Goal: Task Accomplishment & Management: Complete application form

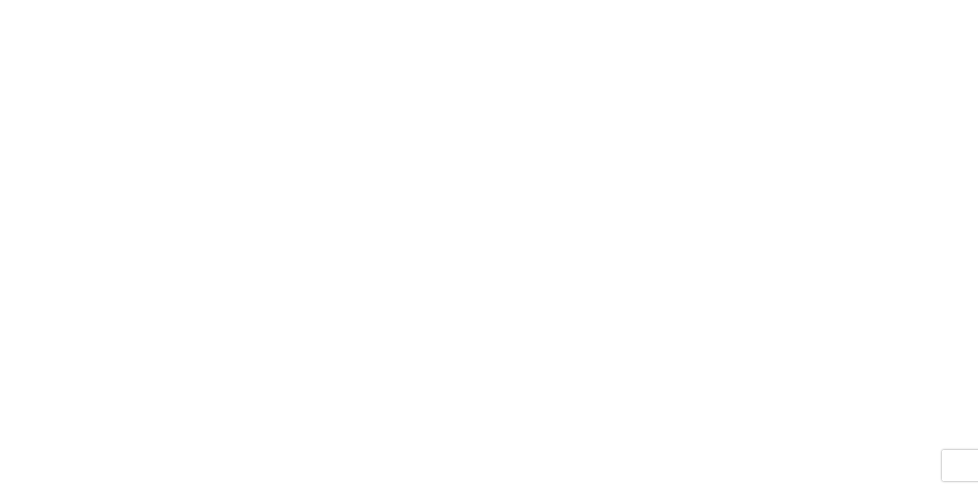
select select "FULL"
select select "LBS"
select select "IN"
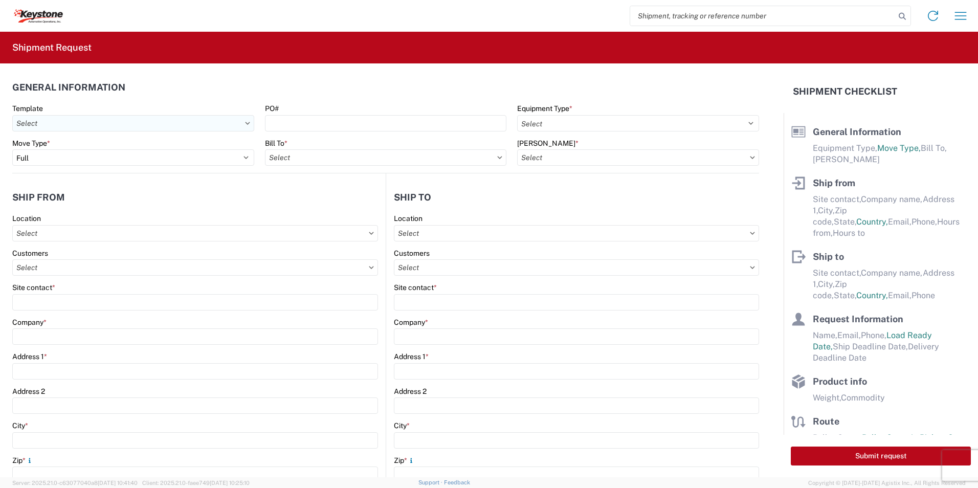
click at [75, 124] on input "text" at bounding box center [133, 123] width 242 height 16
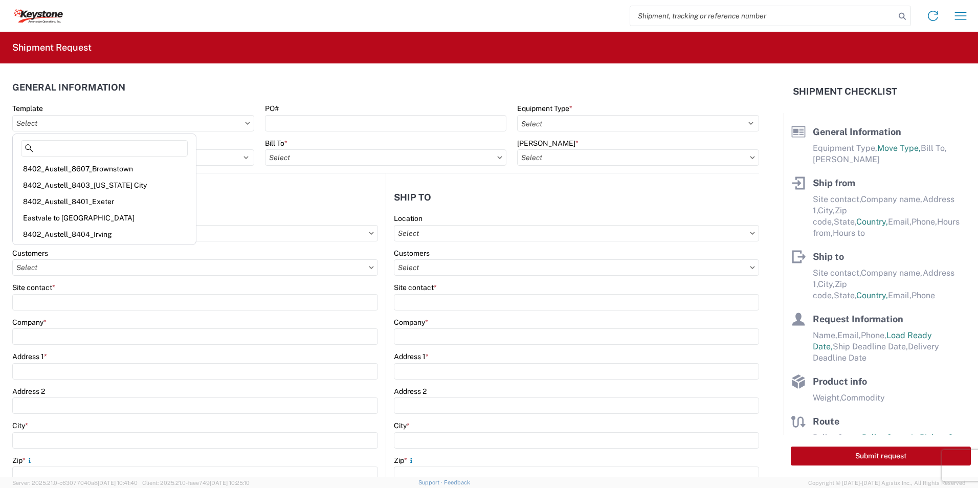
click at [266, 199] on header "Ship from" at bounding box center [198, 197] width 373 height 23
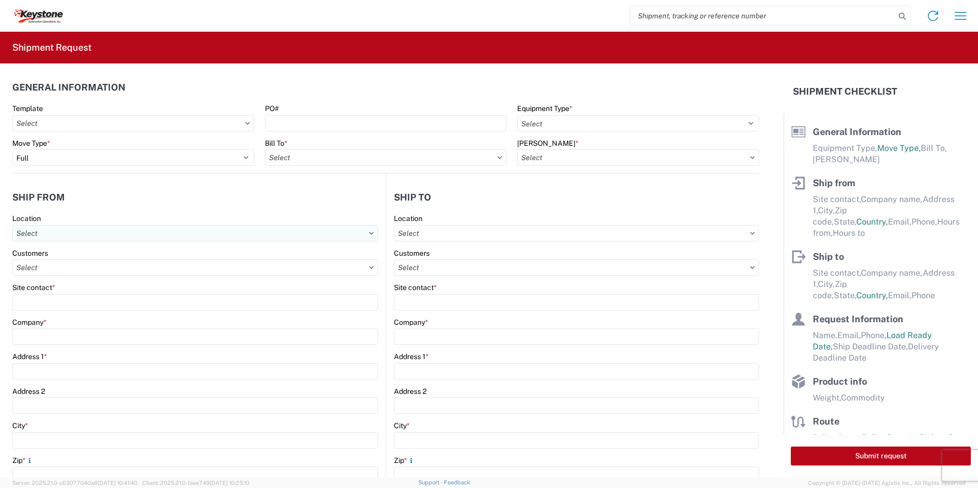
click at [47, 229] on input "text" at bounding box center [195, 233] width 366 height 16
type input "d"
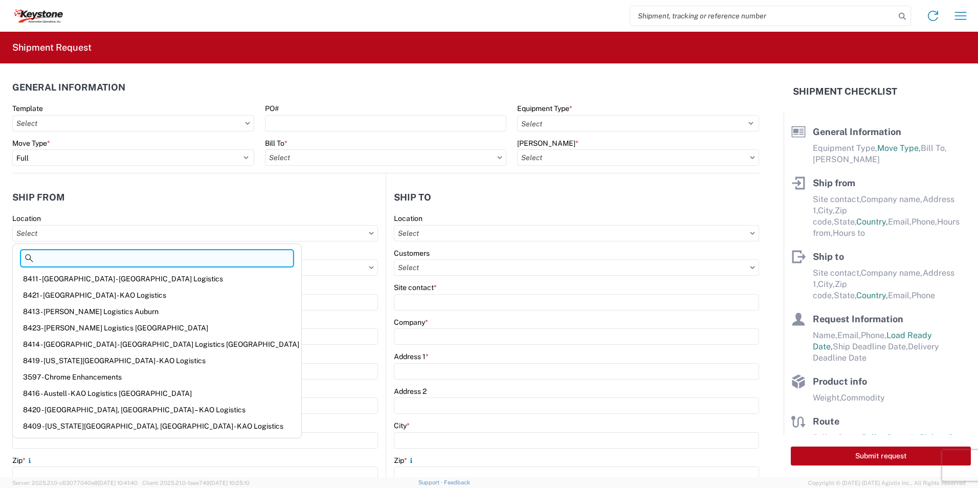
click at [70, 253] on input at bounding box center [157, 258] width 272 height 16
paste input "Dometic Corp"
type input "Dometic Corp"
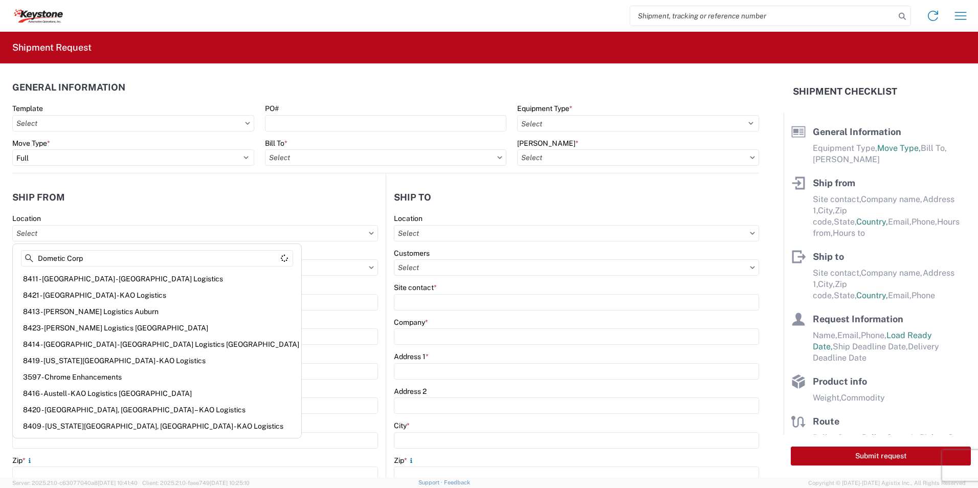
click at [234, 278] on agx-form-control-wrapper-v2 "Customers" at bounding box center [195, 266] width 366 height 35
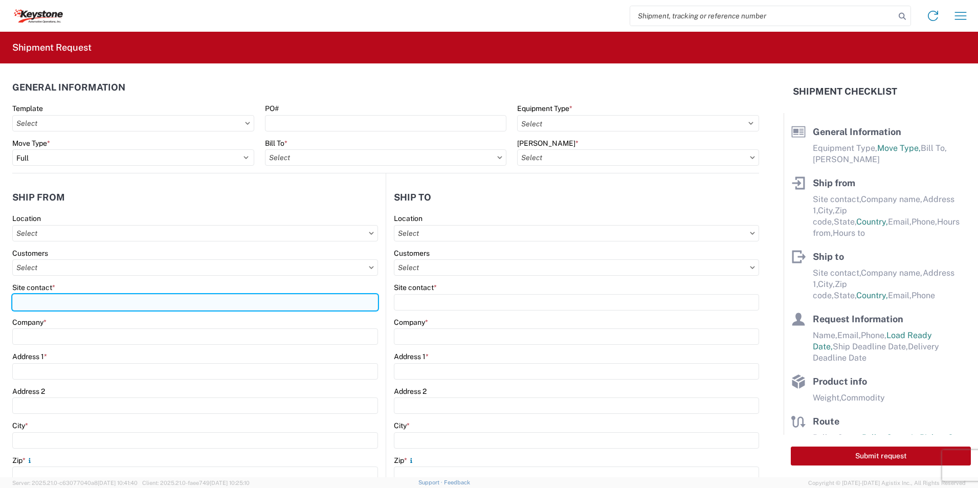
click at [43, 295] on input "Site contact *" at bounding box center [195, 302] width 366 height 16
paste input "Dometic Corp"
type input "Dometic Corp"
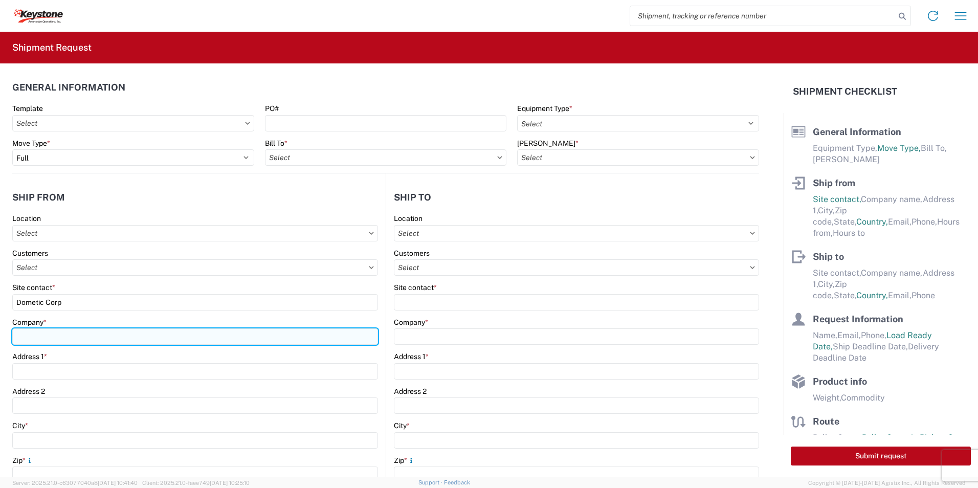
click at [50, 338] on input "Company *" at bounding box center [195, 336] width 366 height 16
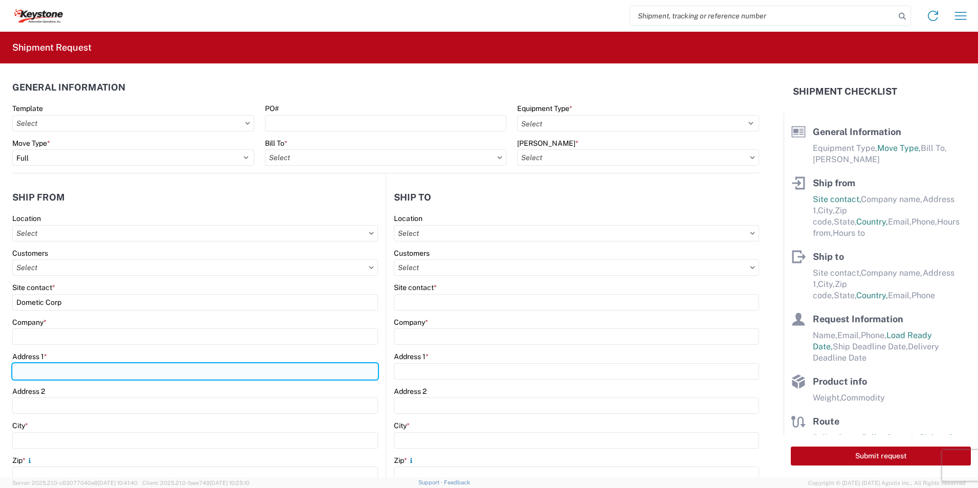
click at [41, 368] on div "Address 1 *" at bounding box center [195, 366] width 366 height 28
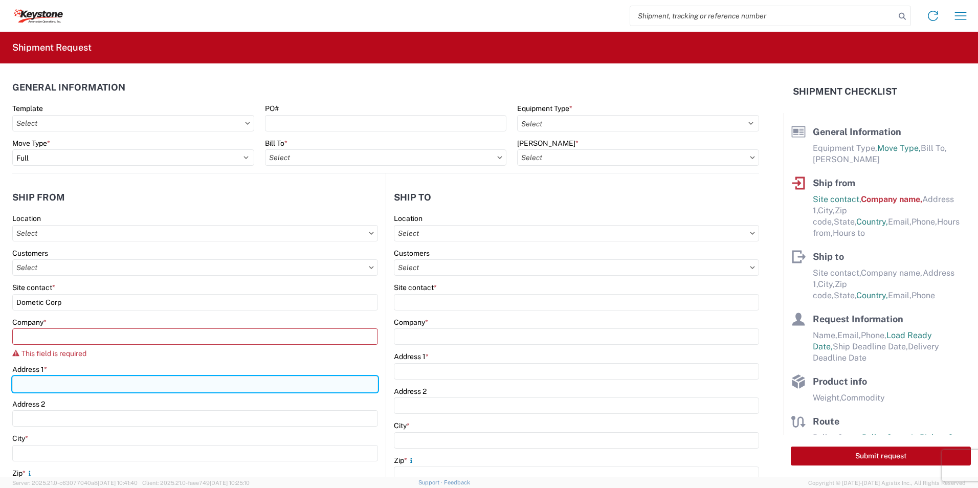
paste input "[STREET_ADDRESS]"
type input "[STREET_ADDRESS]"
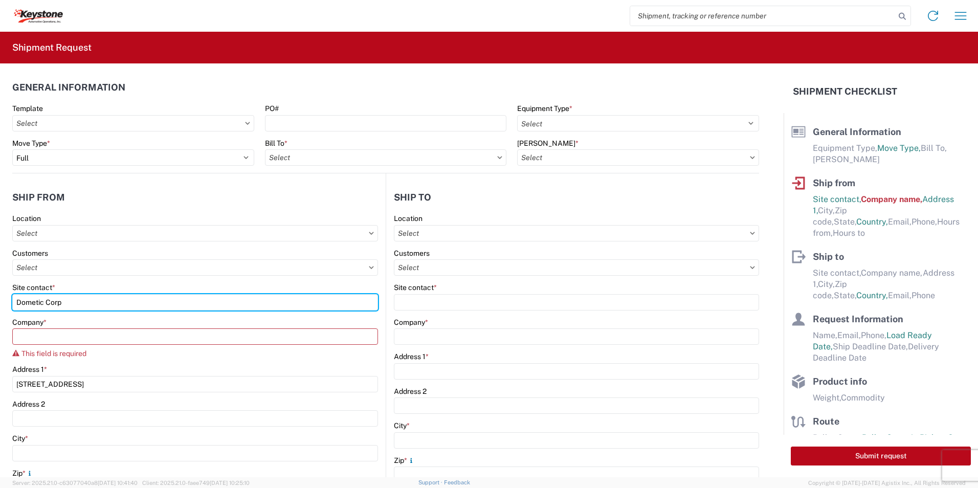
drag, startPoint x: 70, startPoint y: 304, endPoint x: 10, endPoint y: 303, distance: 60.4
click at [10, 303] on form "General Information Template PO# Equipment Type * Select 53’ Dry Van Flatbed Dr…" at bounding box center [391, 270] width 783 height 414
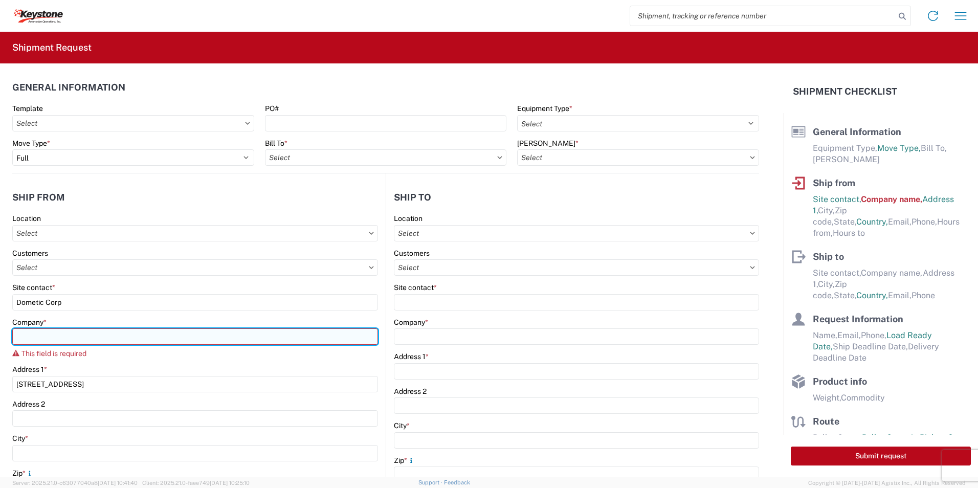
click at [56, 339] on input "Company *" at bounding box center [195, 336] width 366 height 16
paste input "Dometic Corp"
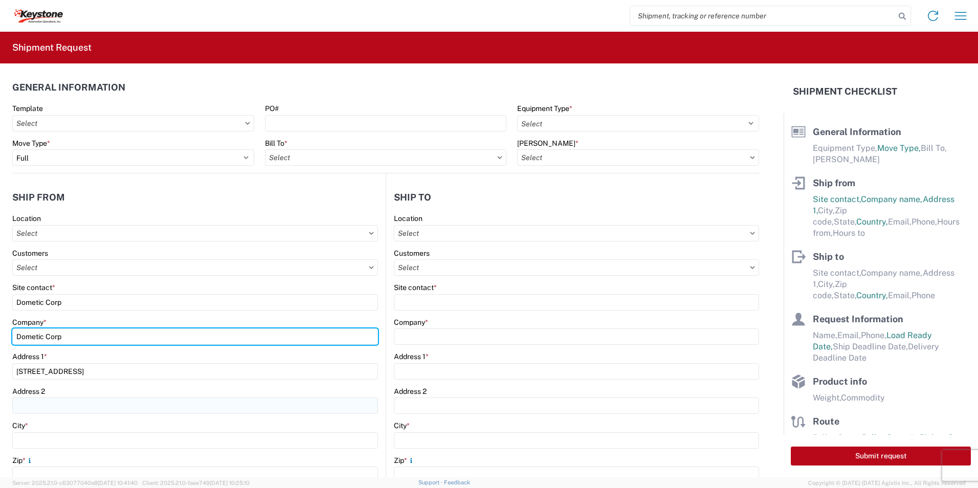
type input "Dometic Corp"
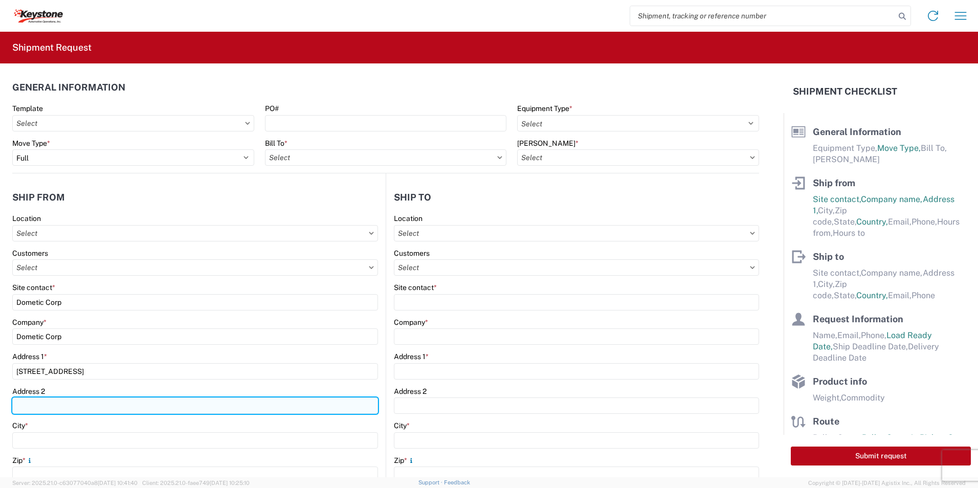
click at [71, 404] on input "Address 2" at bounding box center [195, 405] width 366 height 16
click at [41, 405] on input "Address 2" at bounding box center [195, 405] width 366 height 16
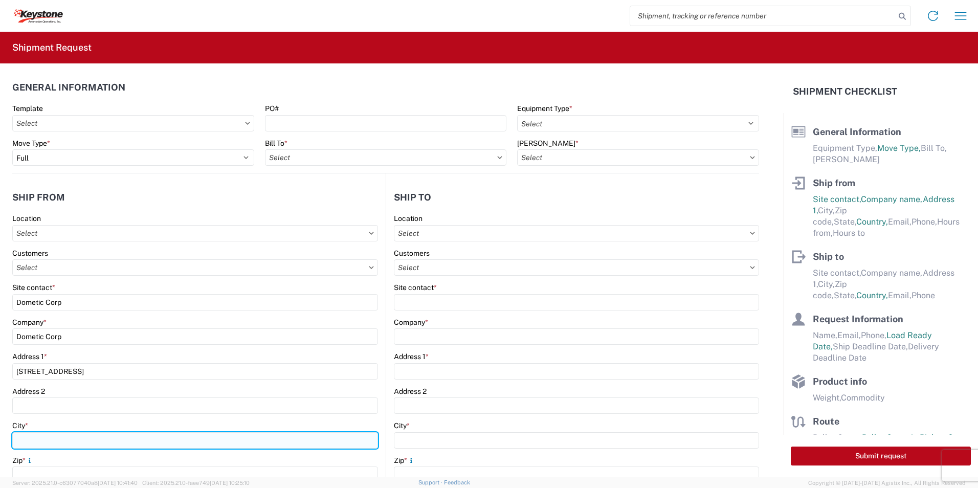
click at [38, 432] on input "City *" at bounding box center [195, 440] width 366 height 16
paste input "[GEOGRAPHIC_DATA]"
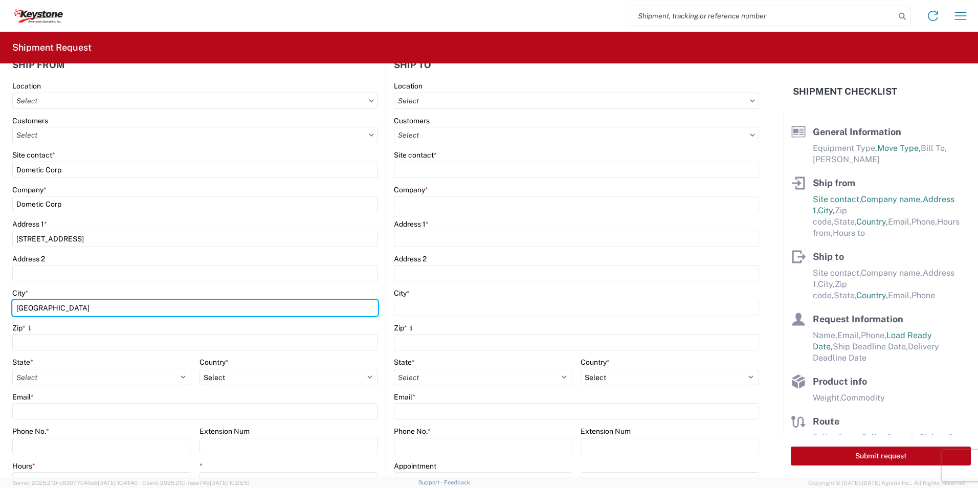
scroll to position [153, 0]
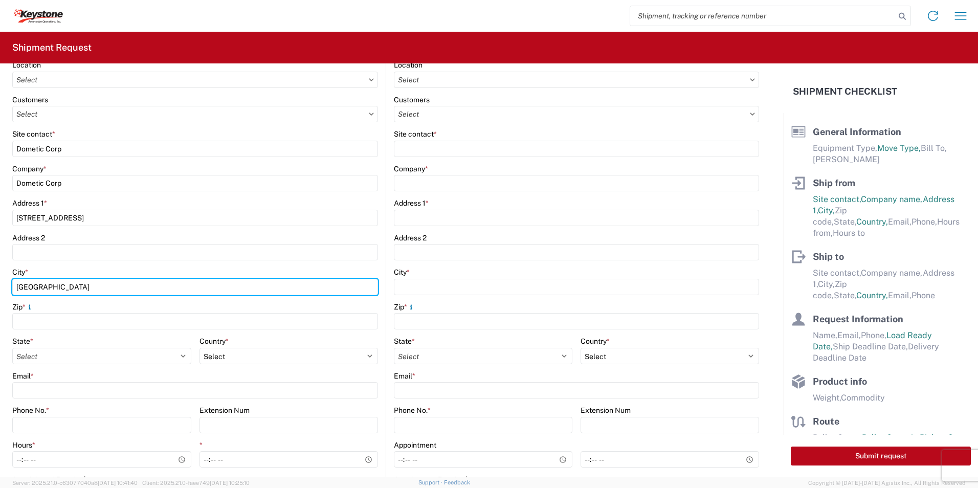
type input "[GEOGRAPHIC_DATA]"
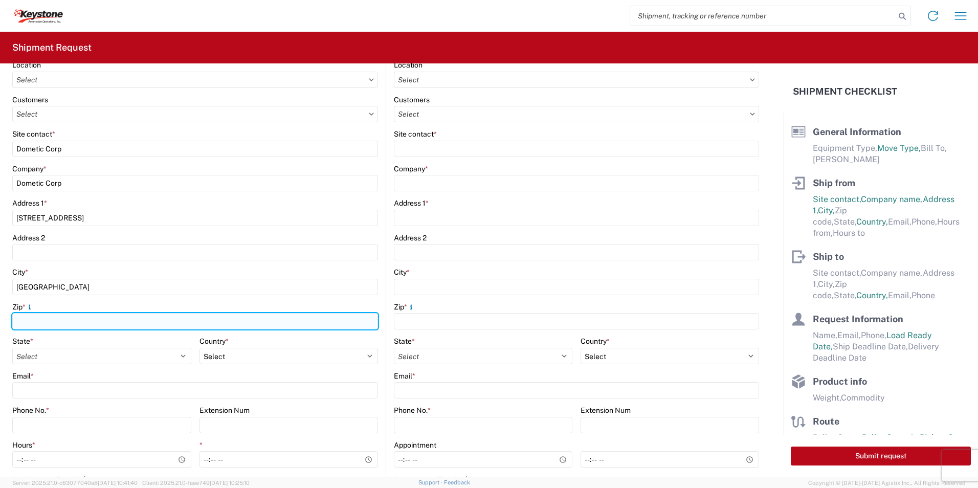
click at [66, 322] on input "Zip *" at bounding box center [195, 321] width 366 height 16
paste input "75052"
type input "75052"
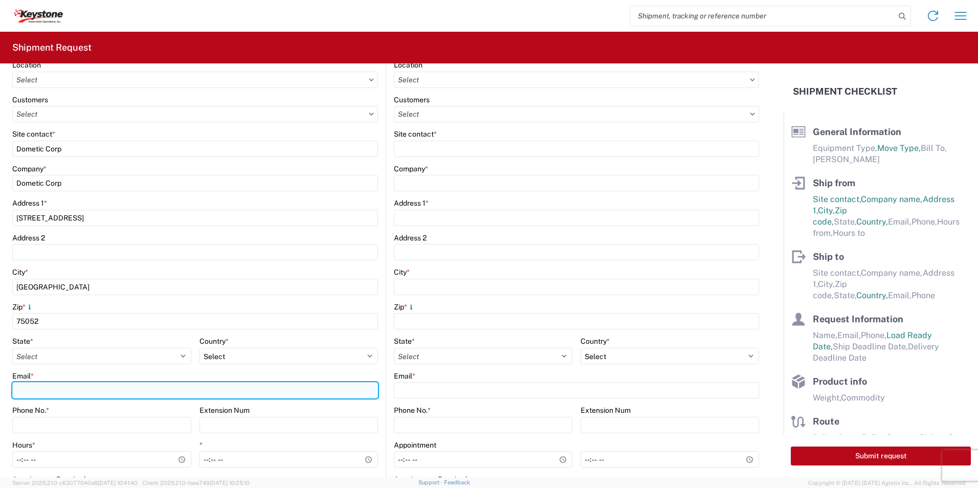
click at [60, 394] on input "Email *" at bounding box center [195, 390] width 366 height 16
type input "[PERSON_NAME][EMAIL_ADDRESS][DOMAIN_NAME]"
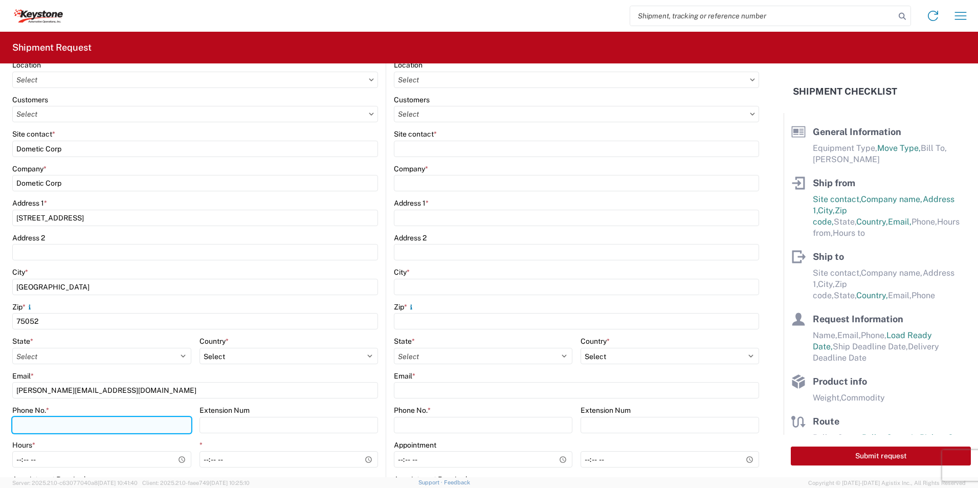
click at [56, 424] on input "Phone No. *" at bounding box center [101, 425] width 179 height 16
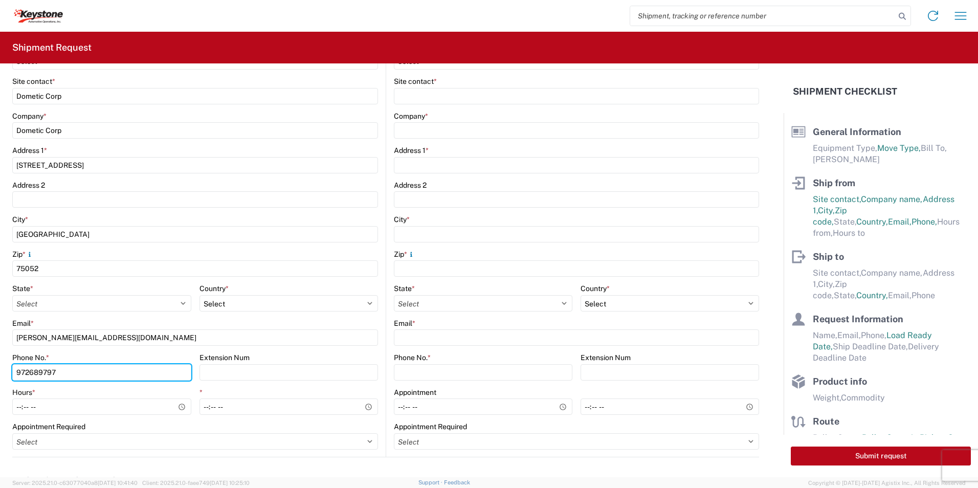
scroll to position [307, 0]
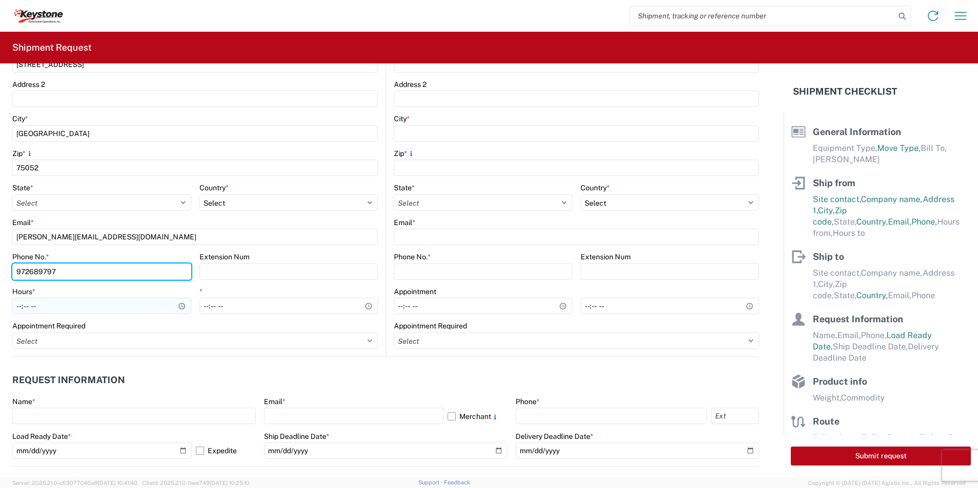
type input "972689797"
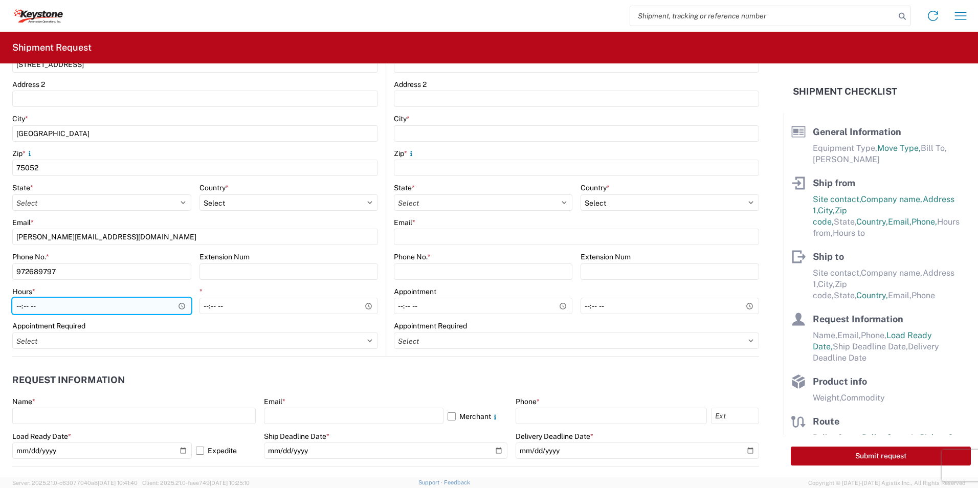
click at [39, 305] on input "Hours *" at bounding box center [101, 306] width 179 height 16
click at [181, 305] on input "Hours *" at bounding box center [101, 306] width 179 height 16
drag, startPoint x: 134, startPoint y: 297, endPoint x: 171, endPoint y: 294, distance: 36.4
click at [134, 297] on div "Hours * 06:04" at bounding box center [101, 301] width 179 height 28
click at [181, 307] on input "06:04" at bounding box center [101, 306] width 179 height 16
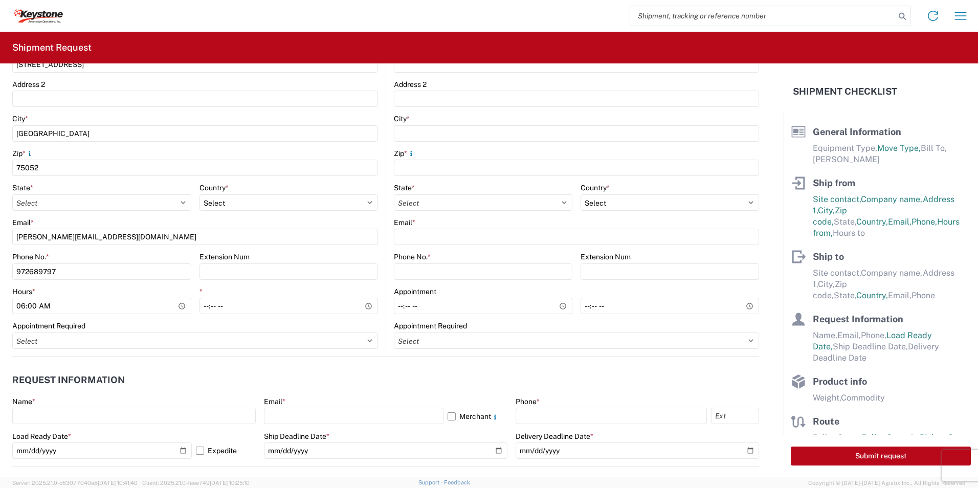
type input "06:00"
click at [273, 288] on div "*" at bounding box center [288, 291] width 179 height 9
click at [367, 305] on input "*" at bounding box center [288, 306] width 179 height 16
drag, startPoint x: 267, startPoint y: 304, endPoint x: 275, endPoint y: 305, distance: 7.3
click at [267, 304] on input "04:04" at bounding box center [288, 306] width 179 height 16
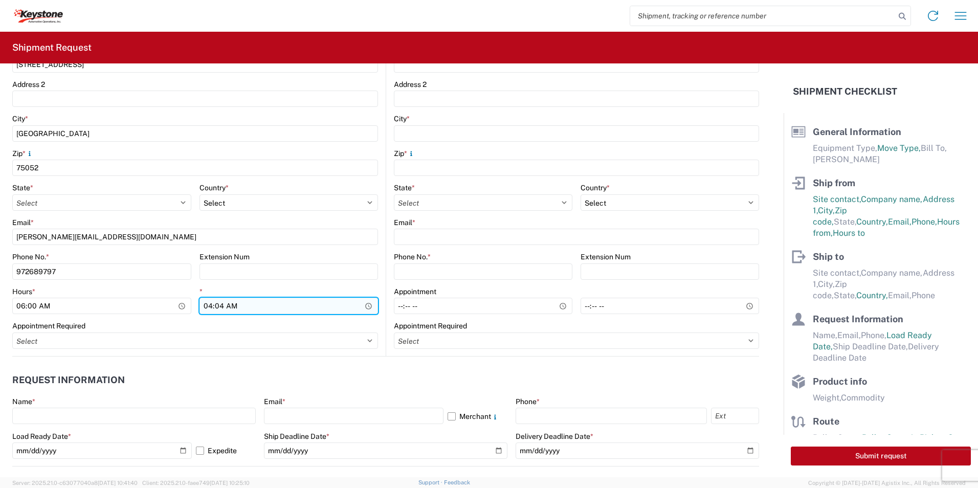
click at [263, 308] on input "04:04" at bounding box center [288, 306] width 179 height 16
click at [229, 304] on input "04:04" at bounding box center [288, 306] width 179 height 16
click at [362, 305] on input "04:04" at bounding box center [288, 306] width 179 height 16
click at [301, 297] on div "* 16:04" at bounding box center [288, 301] width 179 height 28
click at [230, 306] on input "16:04" at bounding box center [288, 306] width 179 height 16
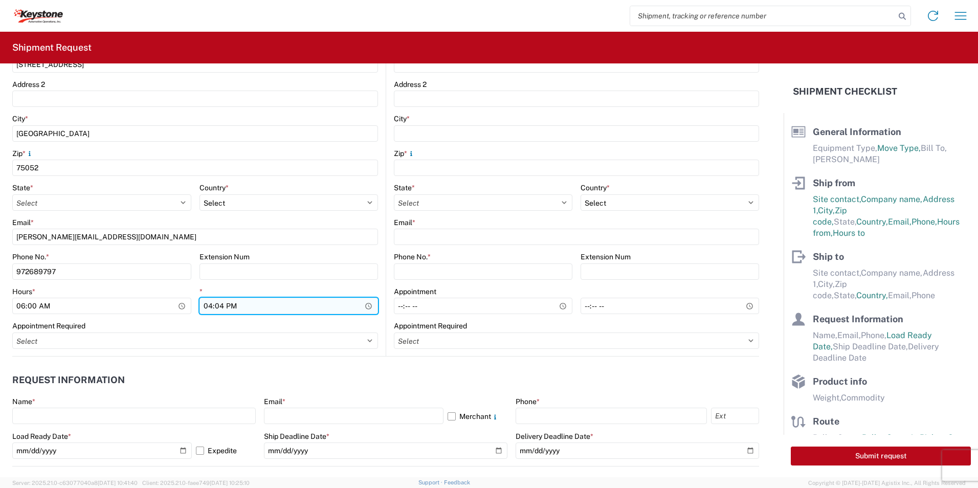
click at [215, 305] on input "16:04" at bounding box center [288, 306] width 179 height 16
click at [365, 305] on input "16:04" at bounding box center [288, 306] width 179 height 16
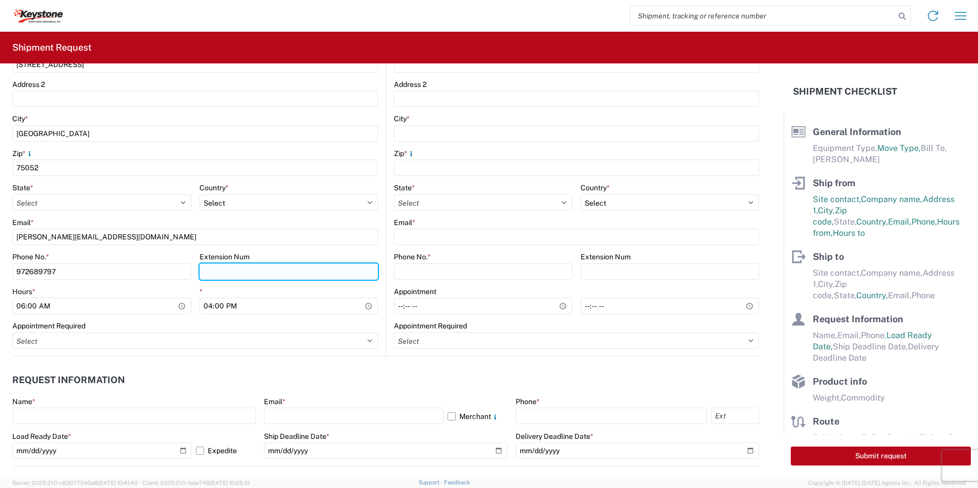
type input "16:00"
click at [297, 278] on input "Extension Num" at bounding box center [288, 271] width 179 height 16
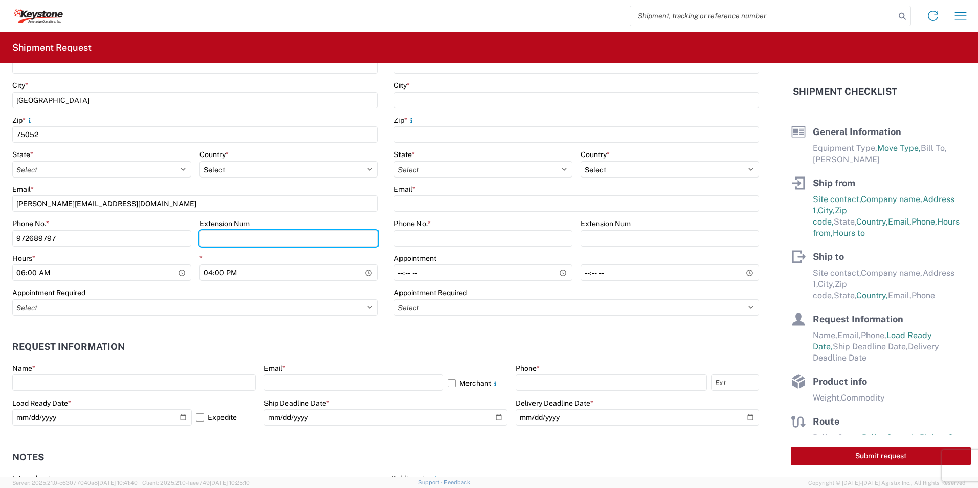
scroll to position [358, 0]
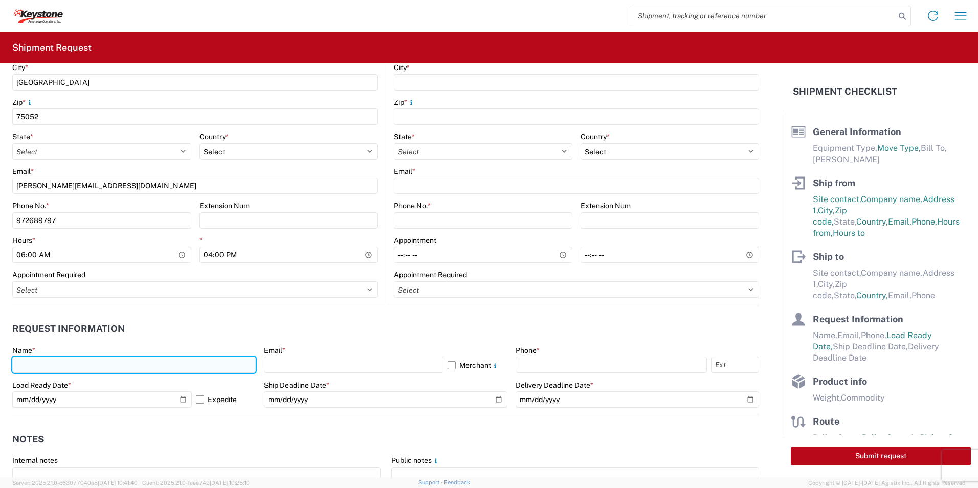
click at [75, 365] on input "text" at bounding box center [133, 364] width 243 height 16
type input "[PERSON_NAME]"
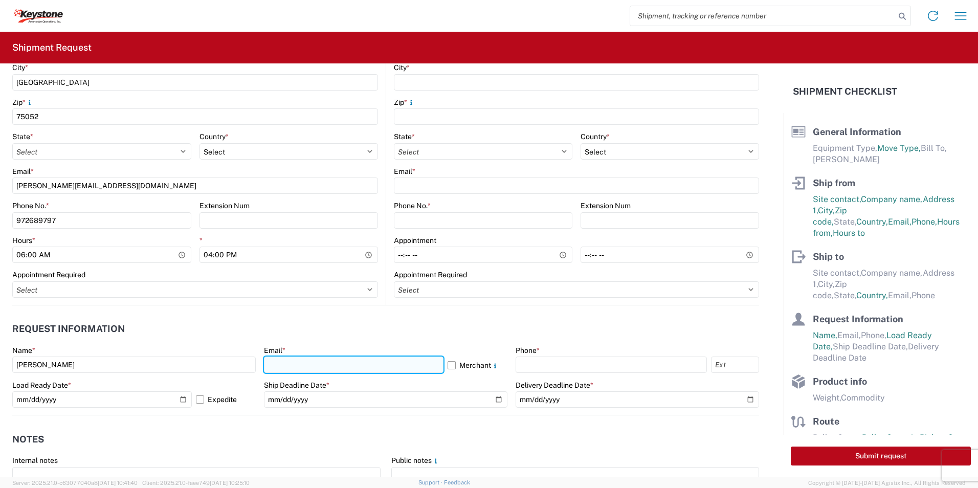
click at [320, 367] on input "text" at bounding box center [354, 364] width 180 height 16
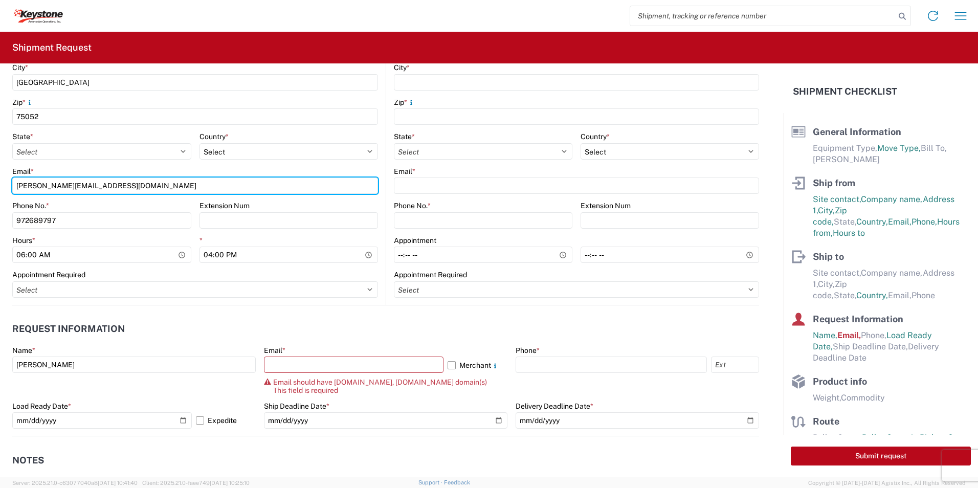
drag, startPoint x: 126, startPoint y: 184, endPoint x: -35, endPoint y: 175, distance: 161.3
click at [0, 175] on html "Home Shipment request Shipment tracking Shipment Request General Information Te…" at bounding box center [489, 244] width 978 height 488
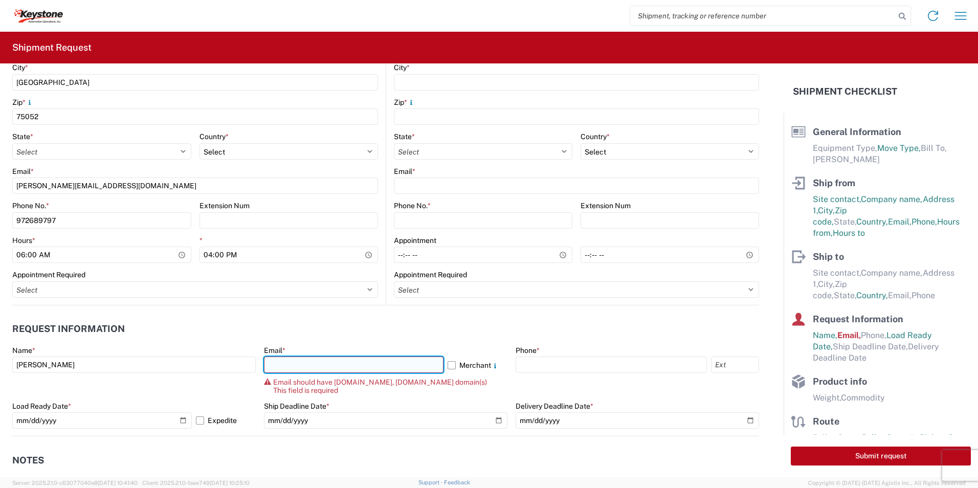
click at [340, 365] on input "text" at bounding box center [354, 364] width 180 height 16
paste input "[PERSON_NAME][EMAIL_ADDRESS][DOMAIN_NAME]"
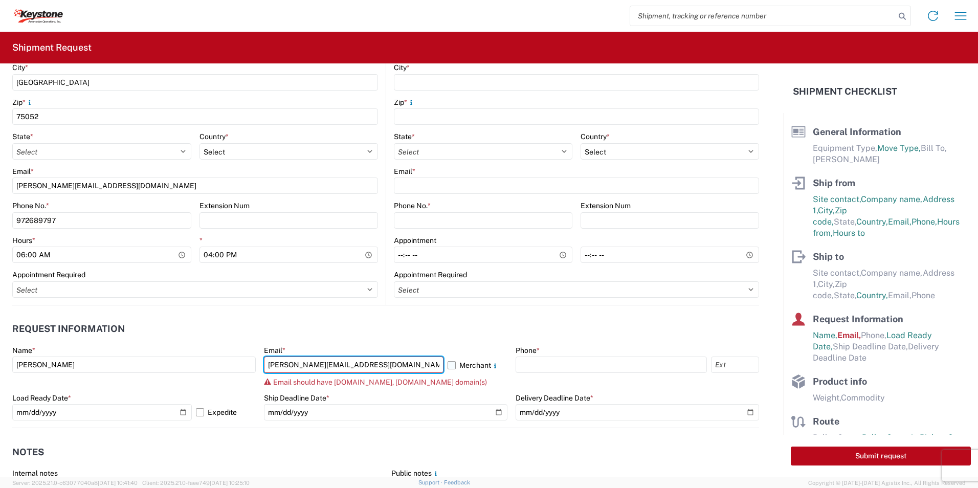
type input "[PERSON_NAME][EMAIL_ADDRESS][DOMAIN_NAME]"
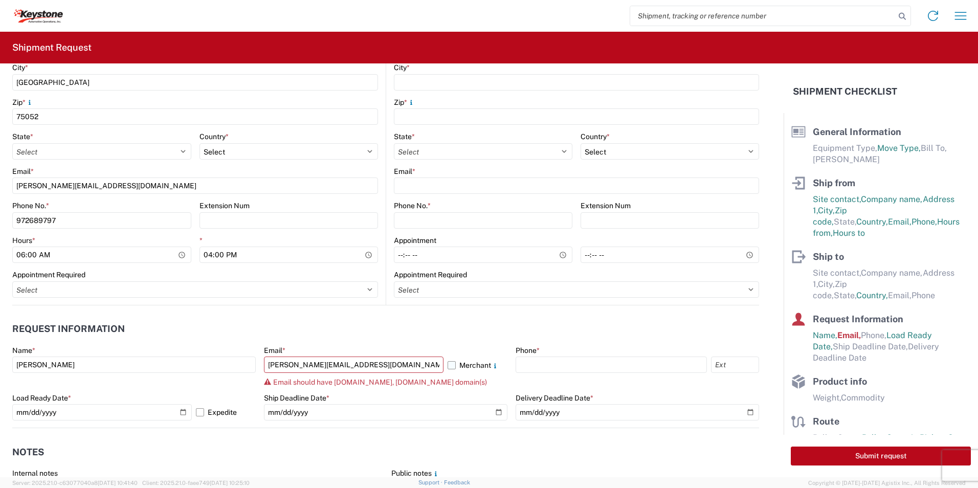
click at [447, 368] on label "Merchant" at bounding box center [477, 364] width 60 height 16
click at [0, 0] on input "Merchant" at bounding box center [0, 0] width 0 height 0
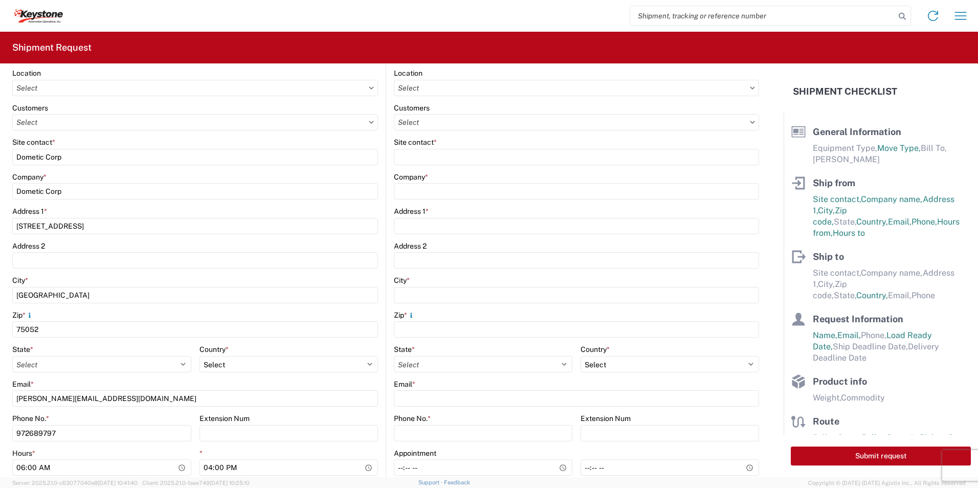
scroll to position [0, 0]
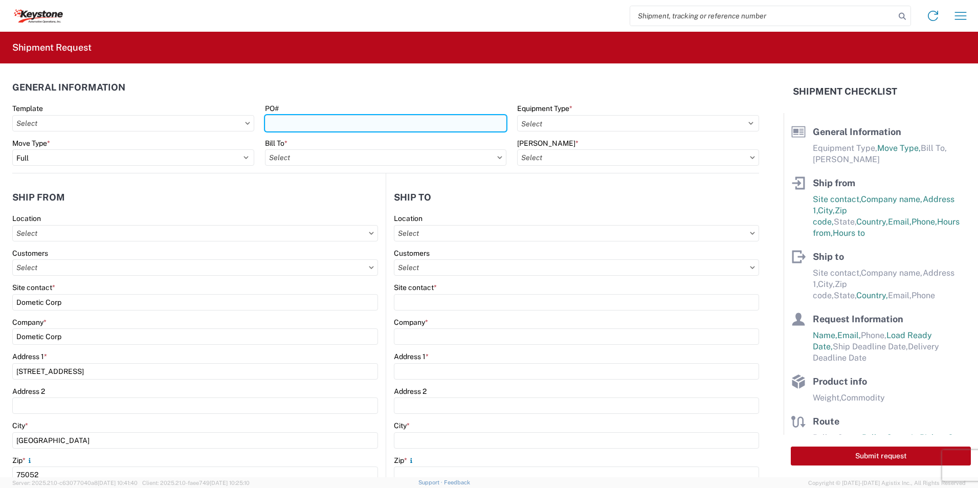
click at [297, 124] on input "PO#" at bounding box center [386, 123] width 242 height 16
type input "0466637"
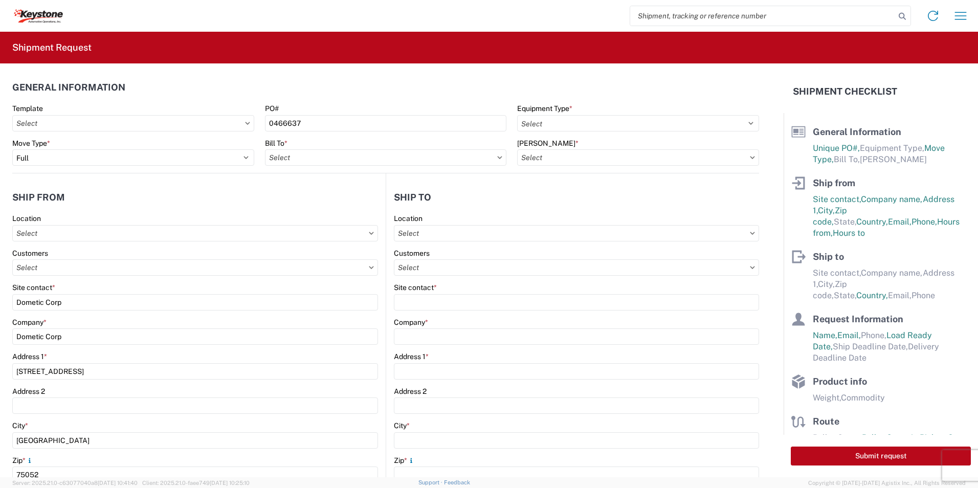
click at [554, 112] on label "Equipment Type *" at bounding box center [544, 108] width 55 height 9
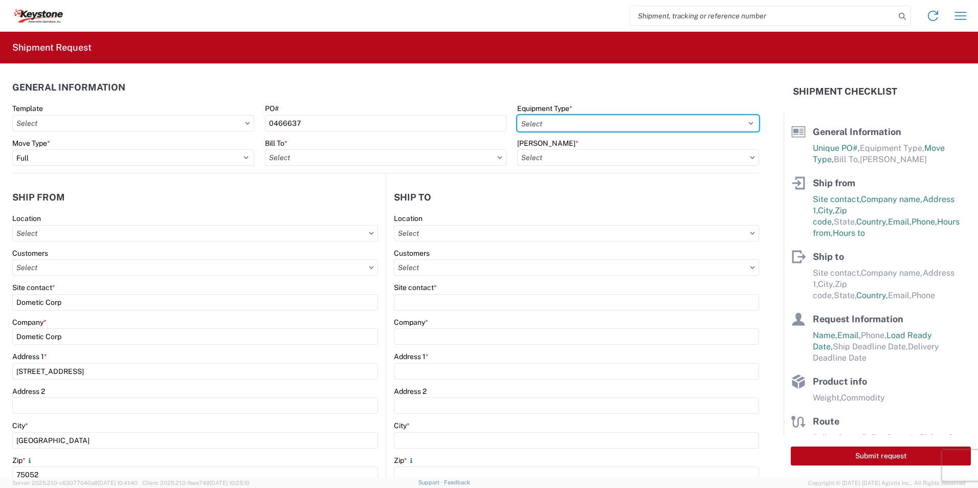
click at [554, 115] on select "Select 53’ Dry Van Flatbed Dropdeck (van) Lowboy (flatbed) Rail" at bounding box center [638, 123] width 242 height 16
drag, startPoint x: 554, startPoint y: 123, endPoint x: 569, endPoint y: 131, distance: 16.8
click at [555, 123] on select "Select 53’ Dry Van Flatbed Dropdeck (van) Lowboy (flatbed) Rail" at bounding box center [638, 123] width 242 height 16
select select "STDV"
click at [517, 115] on select "Select 53’ Dry Van Flatbed Dropdeck (van) Lowboy (flatbed) Rail" at bounding box center [638, 123] width 242 height 16
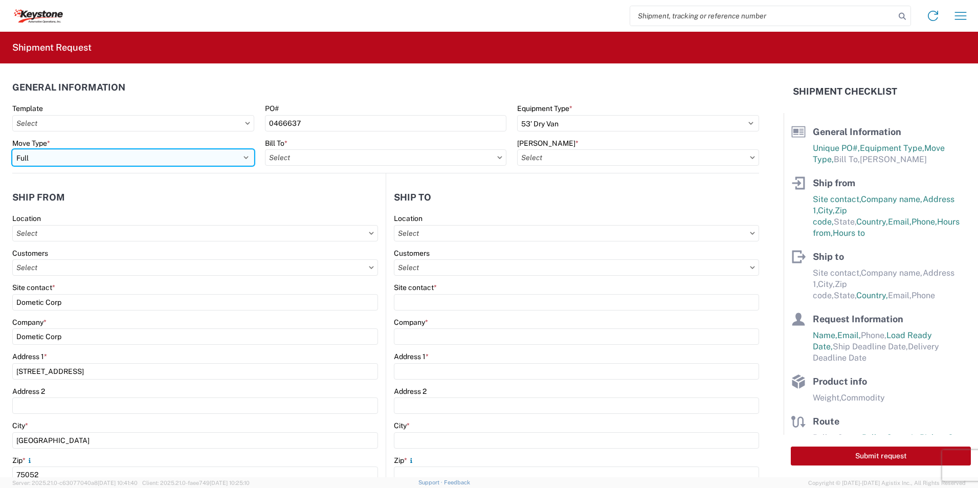
click at [93, 155] on select "Select Full Partial TL" at bounding box center [133, 157] width 242 height 16
select select "PARTIAL_TL"
click at [12, 149] on select "Select Full Partial TL" at bounding box center [133, 157] width 242 height 16
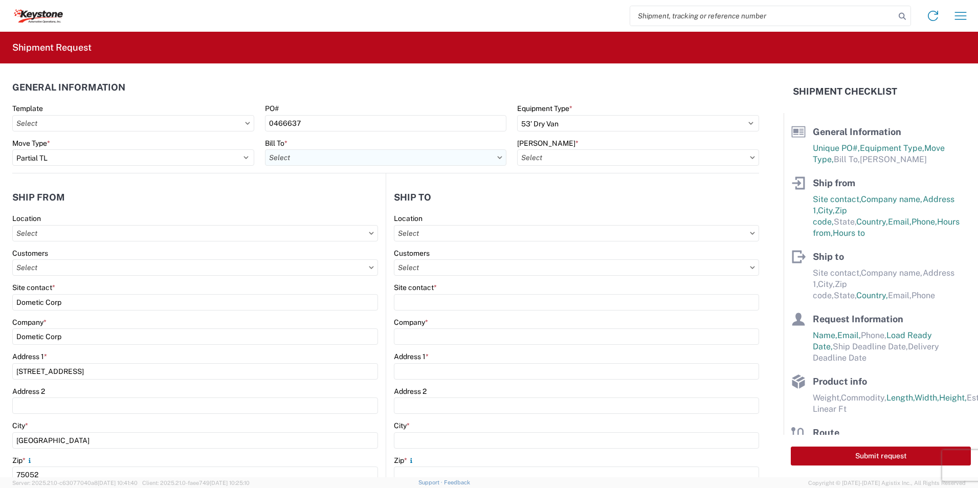
click at [366, 163] on input "text" at bounding box center [386, 157] width 242 height 16
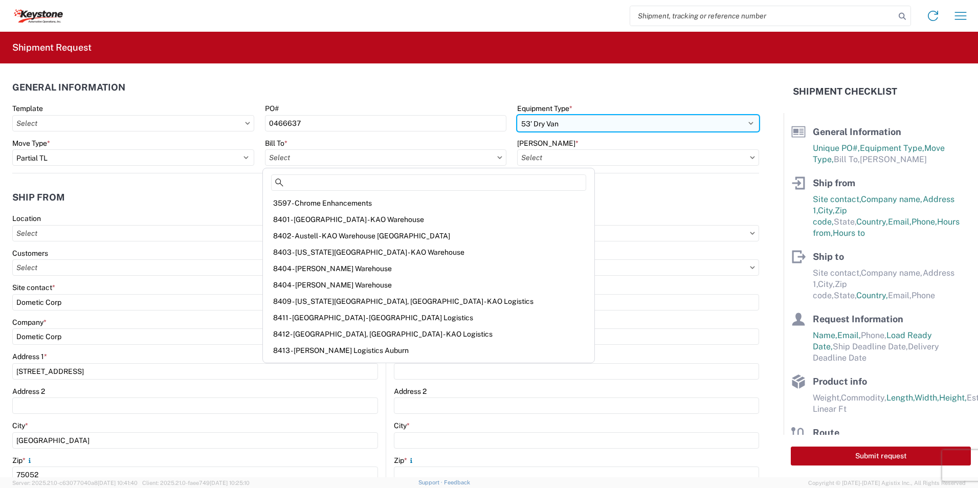
click at [578, 125] on select "Select 53’ Dry Van Flatbed Dropdeck (van) Lowboy (flatbed) Rail" at bounding box center [638, 123] width 242 height 16
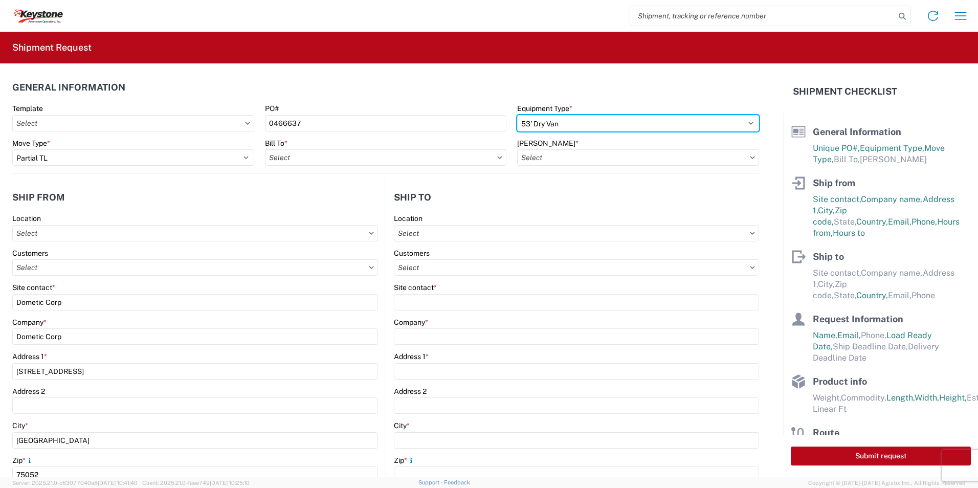
click at [517, 115] on select "Select 53’ Dry Van Flatbed Dropdeck (van) Lowboy (flatbed) Rail" at bounding box center [638, 123] width 242 height 16
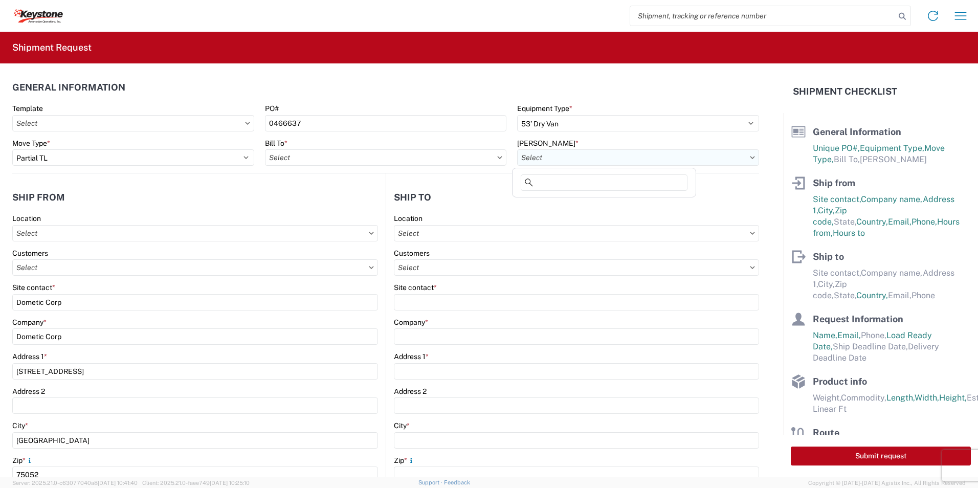
click at [557, 161] on input "text" at bounding box center [638, 157] width 242 height 16
click at [293, 157] on input "text" at bounding box center [386, 157] width 242 height 16
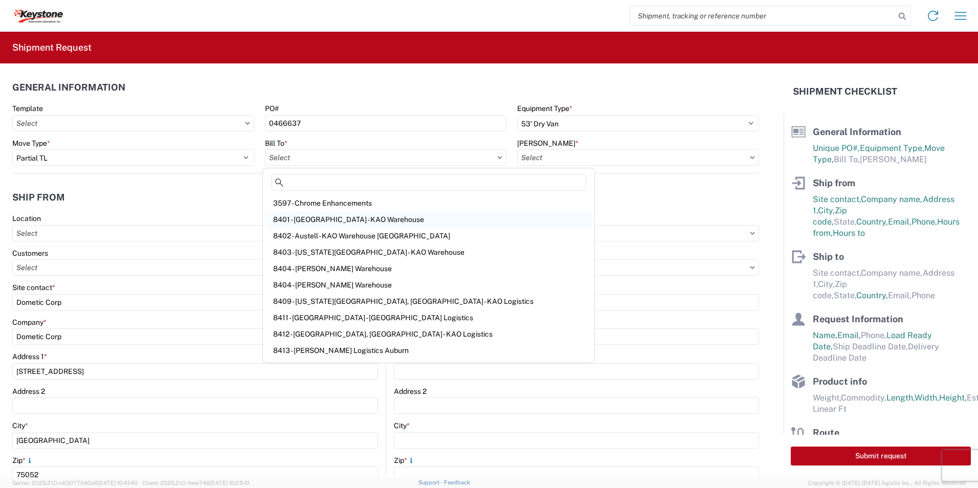
click at [343, 216] on div "8401 - [GEOGRAPHIC_DATA] - KAO Warehouse" at bounding box center [428, 219] width 327 height 16
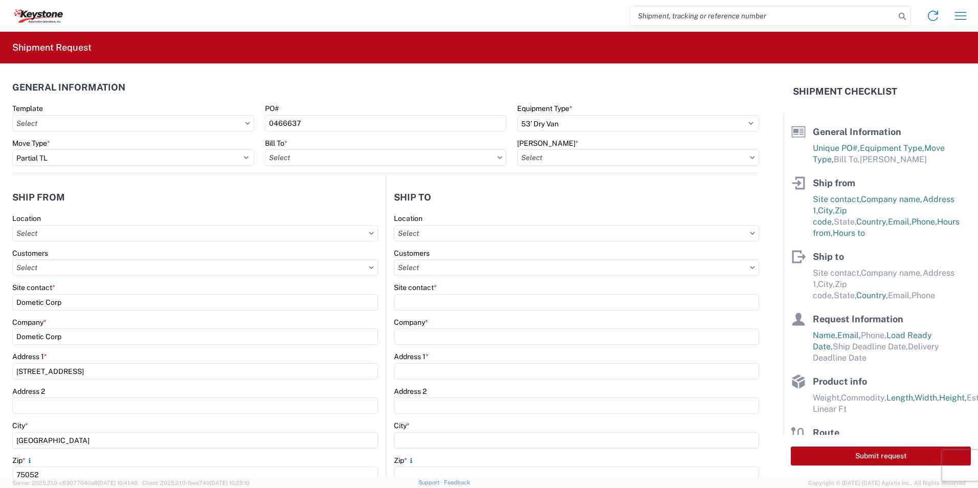
type input "8401 - [GEOGRAPHIC_DATA] - KAO Warehouse"
click at [456, 233] on input "text" at bounding box center [576, 233] width 365 height 16
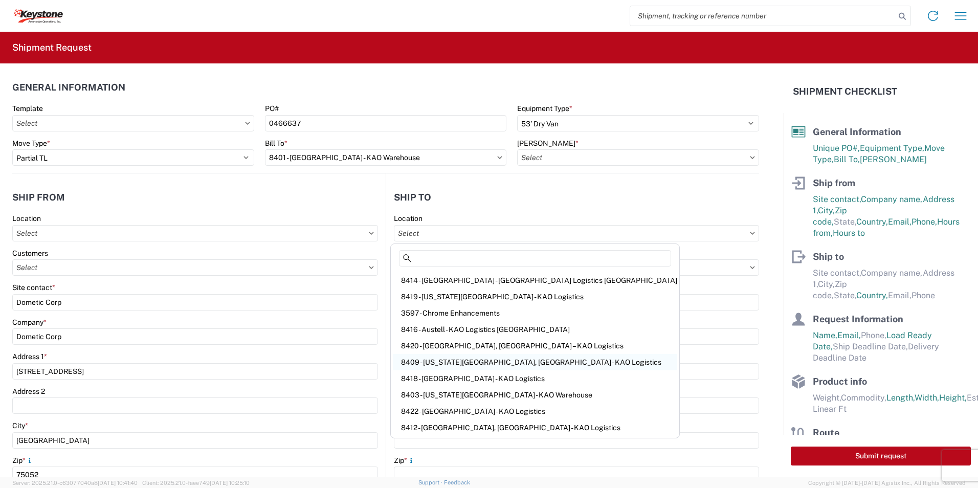
scroll to position [102, 0]
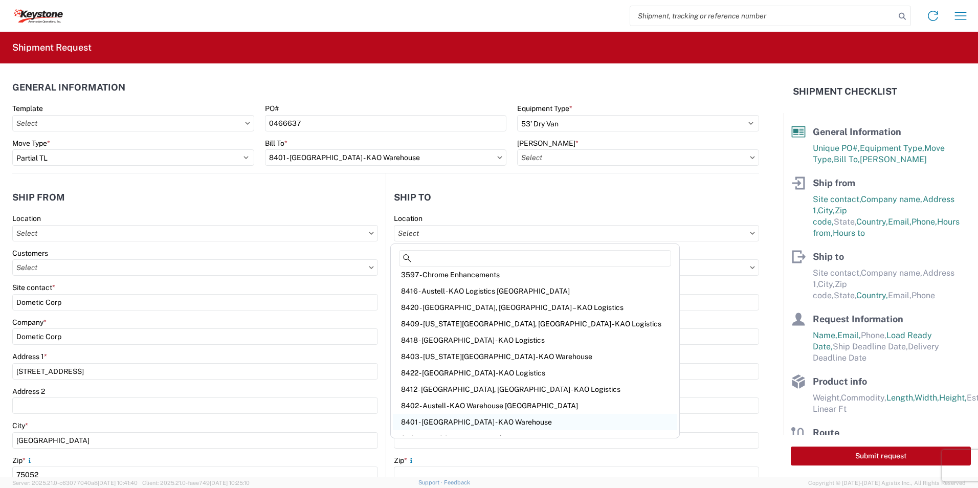
click at [470, 424] on div "8401 - [GEOGRAPHIC_DATA] - KAO Warehouse" at bounding box center [535, 422] width 284 height 16
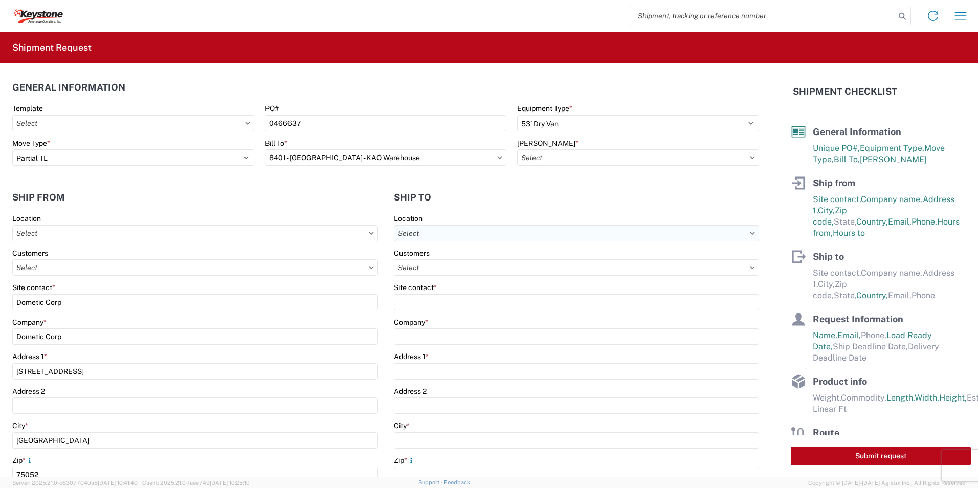
click at [425, 230] on input "text" at bounding box center [576, 233] width 365 height 16
type input "8401"
click at [437, 278] on div "8401 - [GEOGRAPHIC_DATA] - KAO Warehouse" at bounding box center [482, 279] width 179 height 16
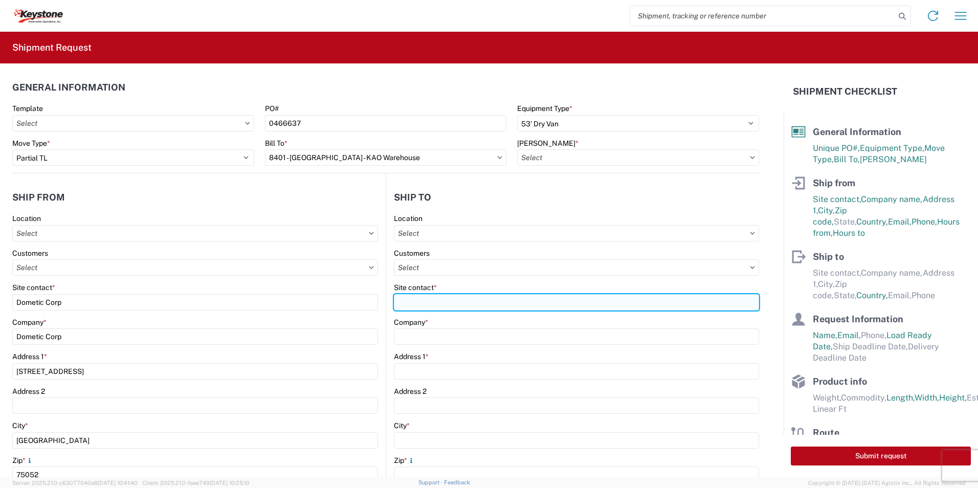
click at [406, 303] on input "Site contact *" at bounding box center [576, 302] width 365 height 16
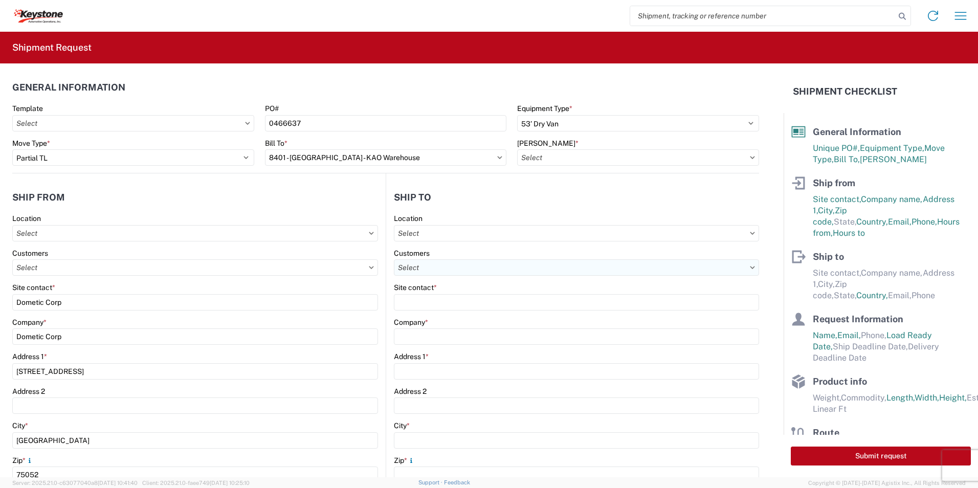
click at [433, 271] on input "text" at bounding box center [576, 267] width 365 height 16
click at [485, 288] on input at bounding box center [482, 292] width 167 height 16
type input "8401"
click at [497, 267] on input "text" at bounding box center [576, 267] width 365 height 16
click at [458, 242] on agx-form-control-wrapper-v2 "Location" at bounding box center [576, 231] width 365 height 35
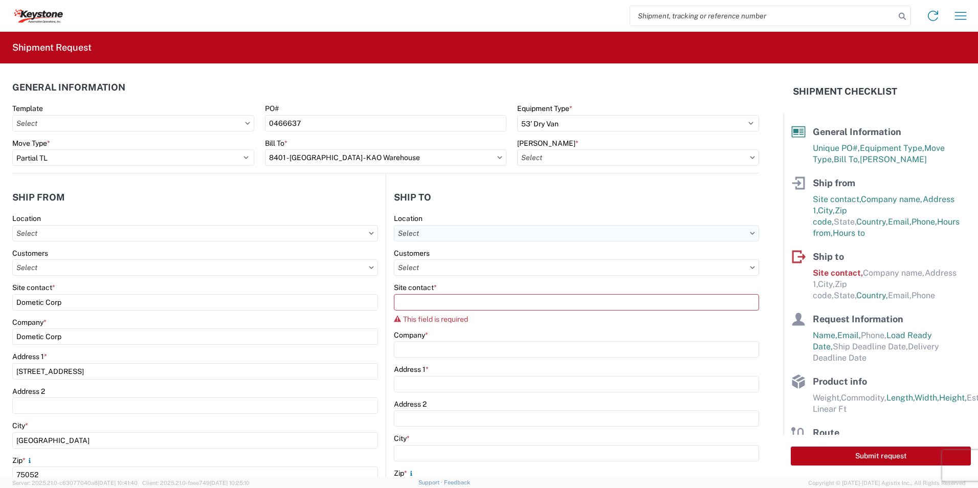
click at [455, 237] on input "text" at bounding box center [576, 233] width 365 height 16
click at [481, 233] on input "text" at bounding box center [576, 233] width 365 height 16
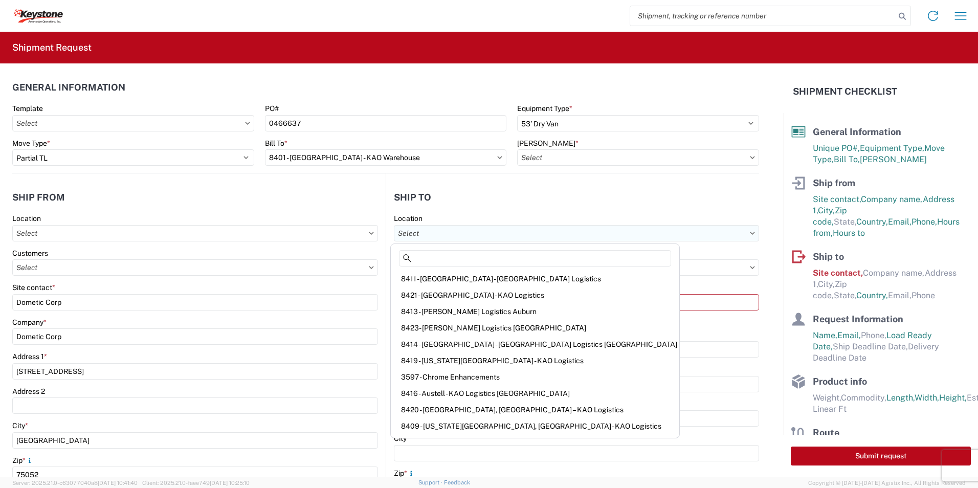
click at [448, 237] on input "text" at bounding box center [576, 233] width 365 height 16
drag, startPoint x: 450, startPoint y: 230, endPoint x: 444, endPoint y: 242, distance: 13.5
click at [450, 231] on input "text" at bounding box center [576, 233] width 365 height 16
type input "8401 - [GEOGRAPHIC_DATA] - KAO Warehouse"
type input "KAO"
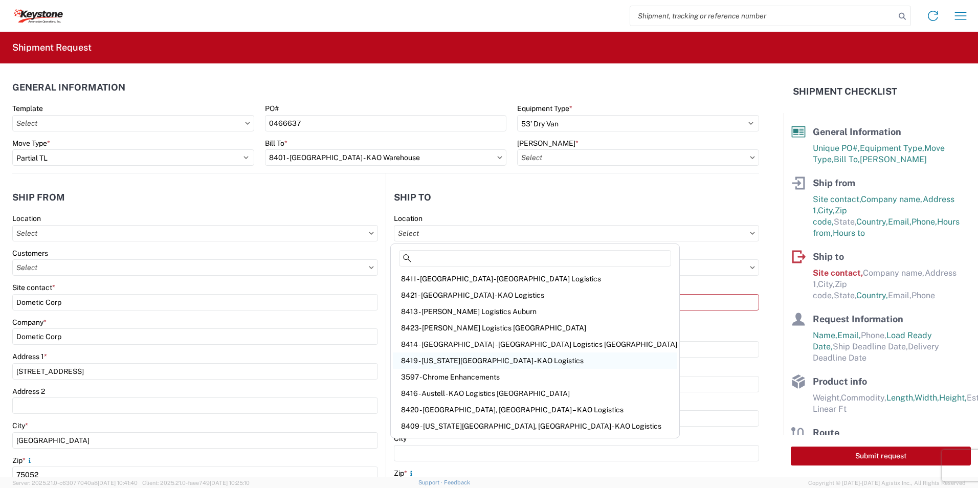
type input "[STREET_ADDRESS][PERSON_NAME]"
type input "[GEOGRAPHIC_DATA]"
type input "18643"
select select "US"
type input "07:00"
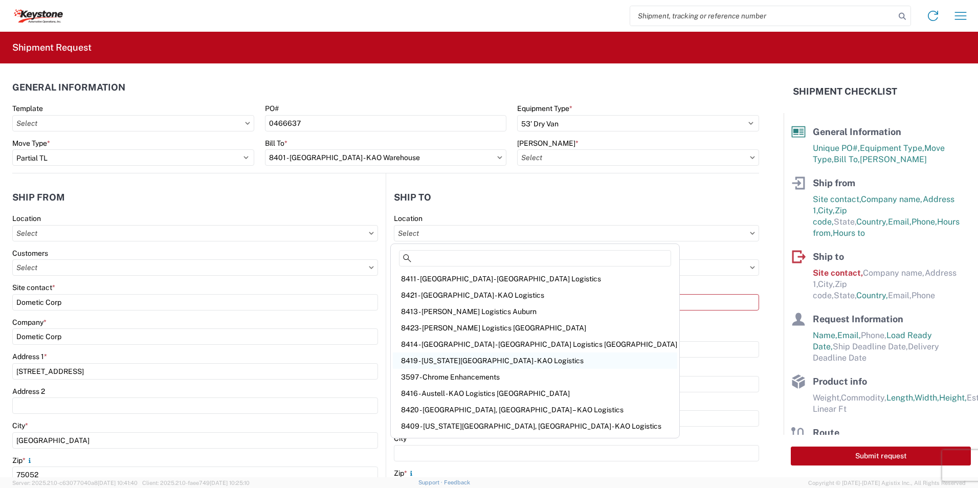
type input "17:00"
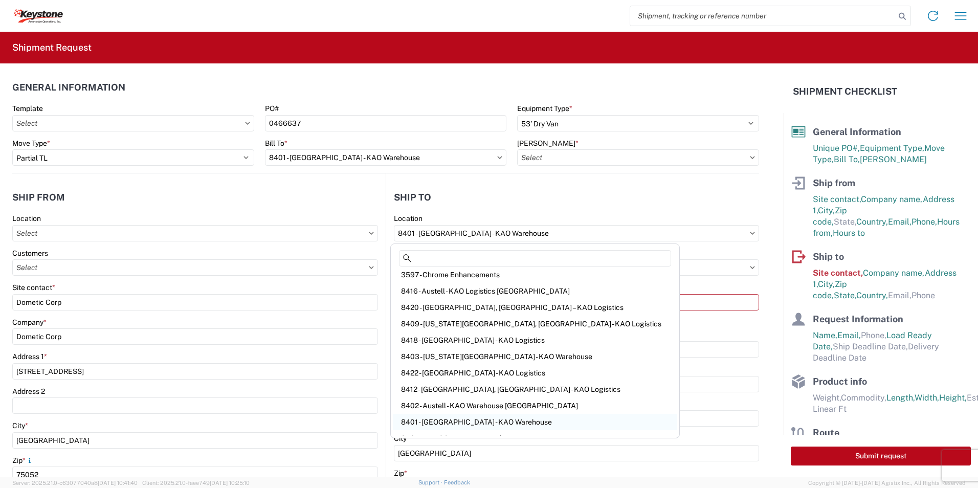
click at [472, 421] on div "8401 - [GEOGRAPHIC_DATA] - KAO Warehouse" at bounding box center [535, 422] width 284 height 16
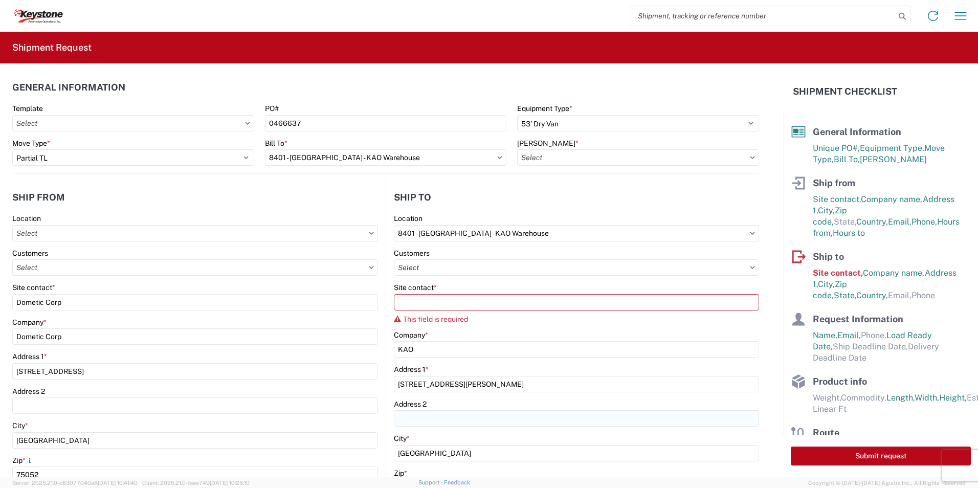
select select
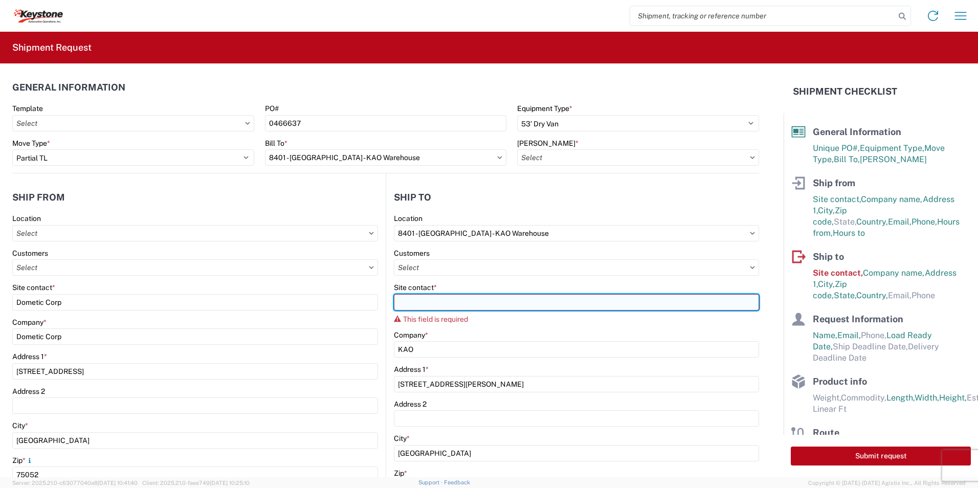
click at [438, 303] on input "Site contact *" at bounding box center [576, 302] width 365 height 16
drag, startPoint x: 465, startPoint y: 305, endPoint x: 24, endPoint y: 234, distance: 447.0
click at [465, 305] on input "Site contact *" at bounding box center [576, 302] width 365 height 16
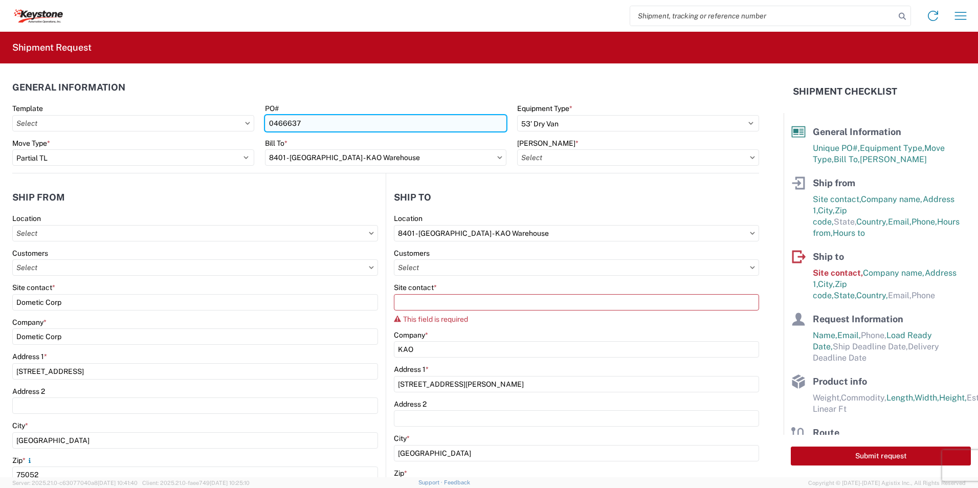
click at [288, 125] on input "0466637" at bounding box center [386, 123] width 242 height 16
click at [288, 124] on input "0466637" at bounding box center [386, 123] width 242 height 16
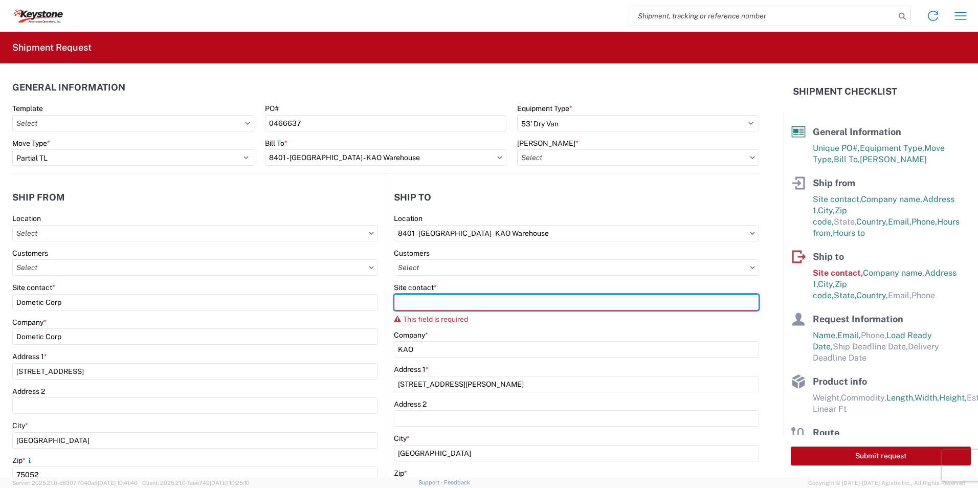
click at [417, 299] on input "Site contact *" at bounding box center [576, 302] width 365 height 16
paste input "KEYSTONE AUTO OPERATIONS RV"
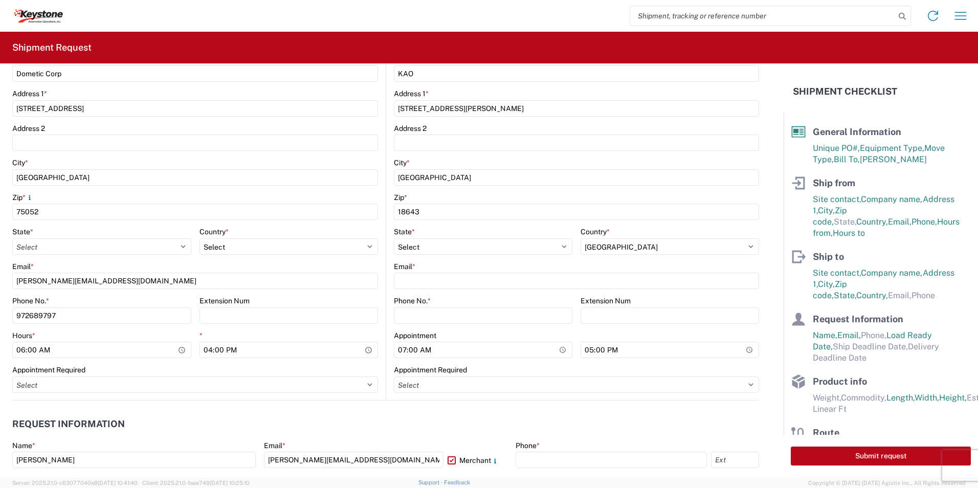
scroll to position [307, 0]
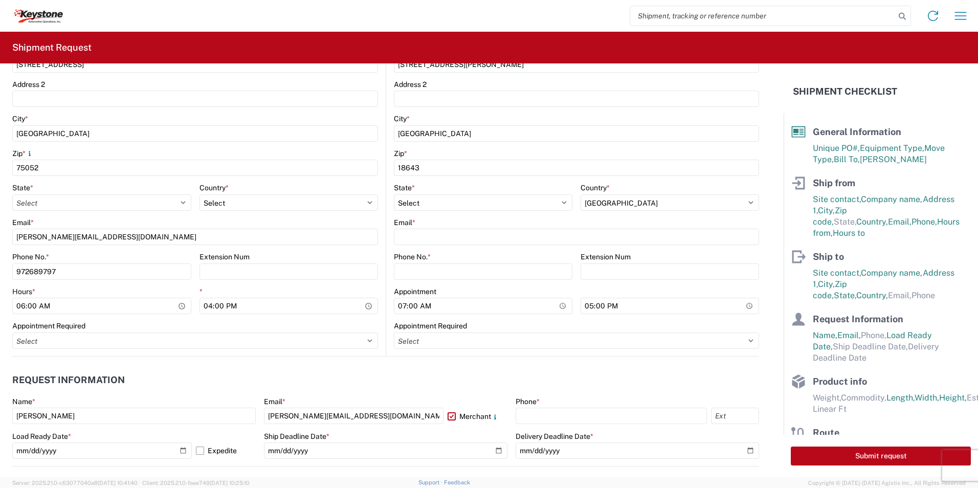
type input "KEYSTONE AUTO OPERATIONS RV"
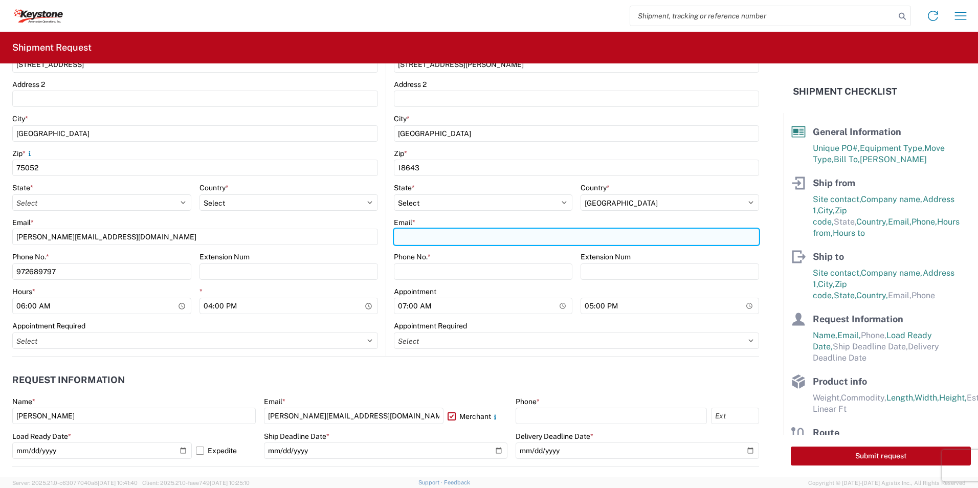
click at [423, 236] on input "Email *" at bounding box center [576, 237] width 365 height 16
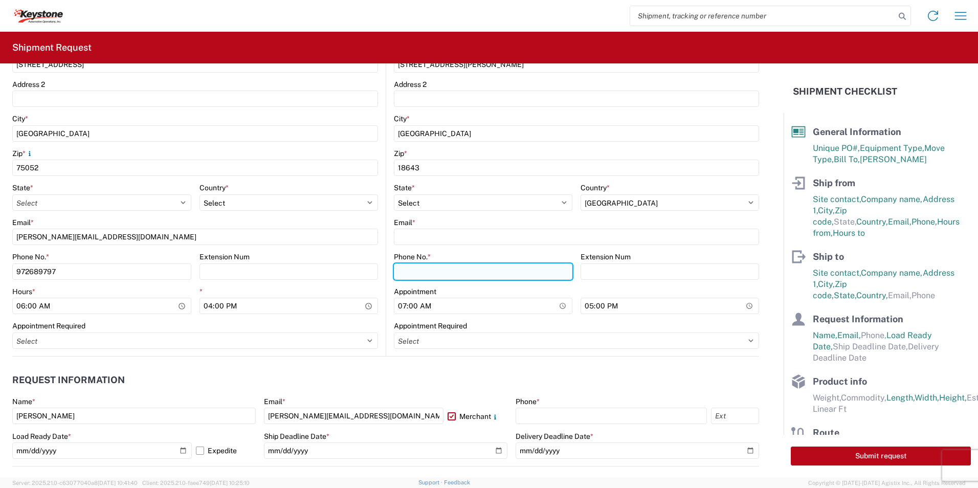
click at [406, 272] on div "Phone No. *" at bounding box center [483, 266] width 178 height 28
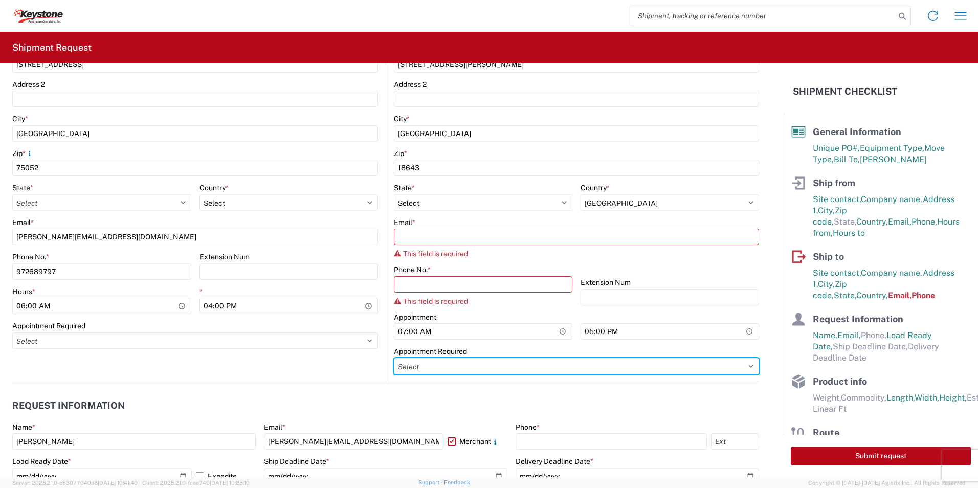
drag, startPoint x: 420, startPoint y: 354, endPoint x: 428, endPoint y: 355, distance: 7.7
click at [420, 354] on div "Appointment Required Select Appt Required Appt Not Required Appt - First availa…" at bounding box center [576, 361] width 365 height 28
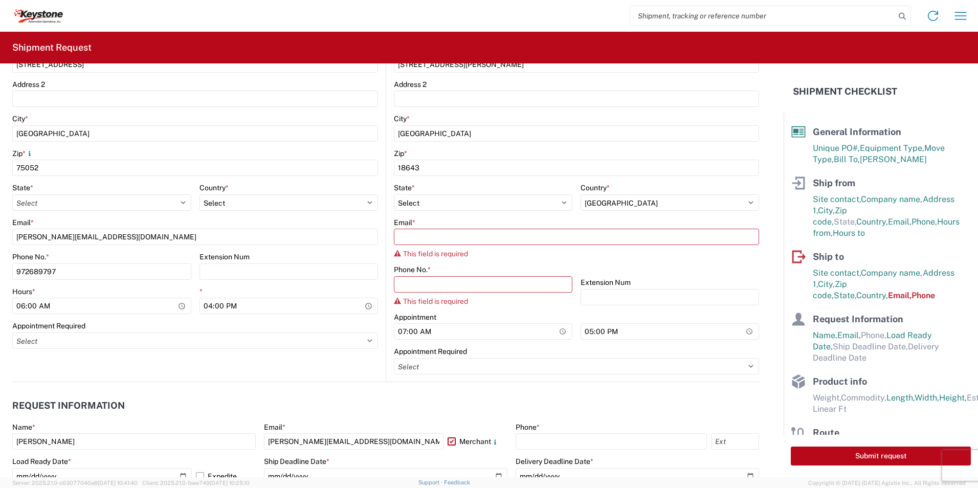
click at [315, 400] on header "Request Information" at bounding box center [385, 405] width 747 height 23
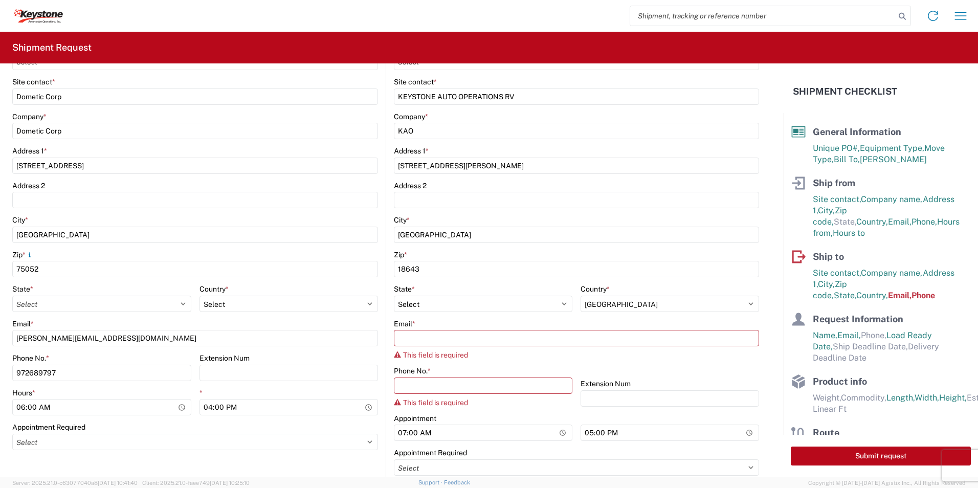
scroll to position [205, 0]
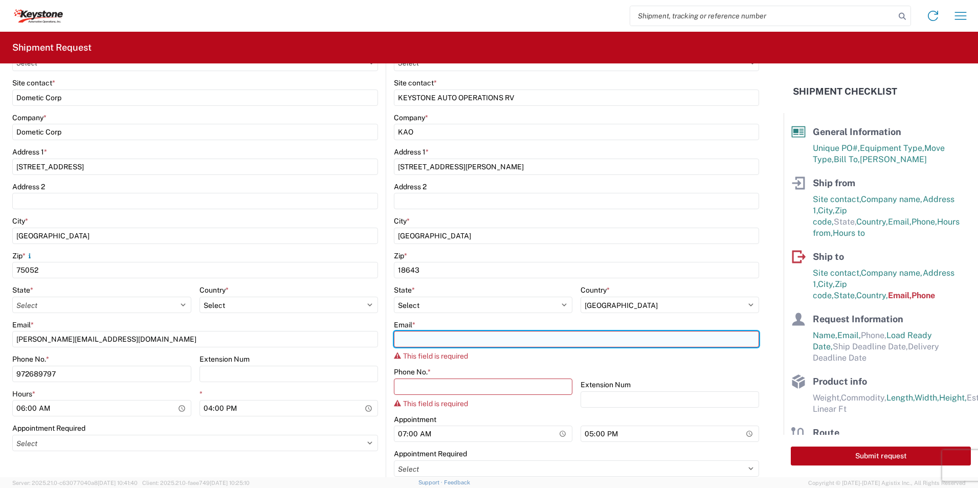
click at [437, 340] on input "Email *" at bounding box center [576, 339] width 365 height 16
paste input "[EMAIL_ADDRESS][DOMAIN_NAME]"
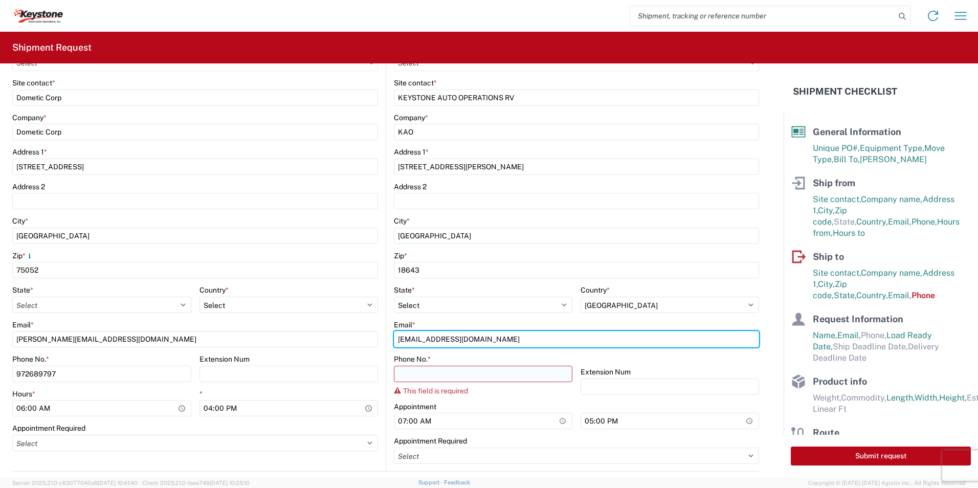
type input "[EMAIL_ADDRESS][DOMAIN_NAME]"
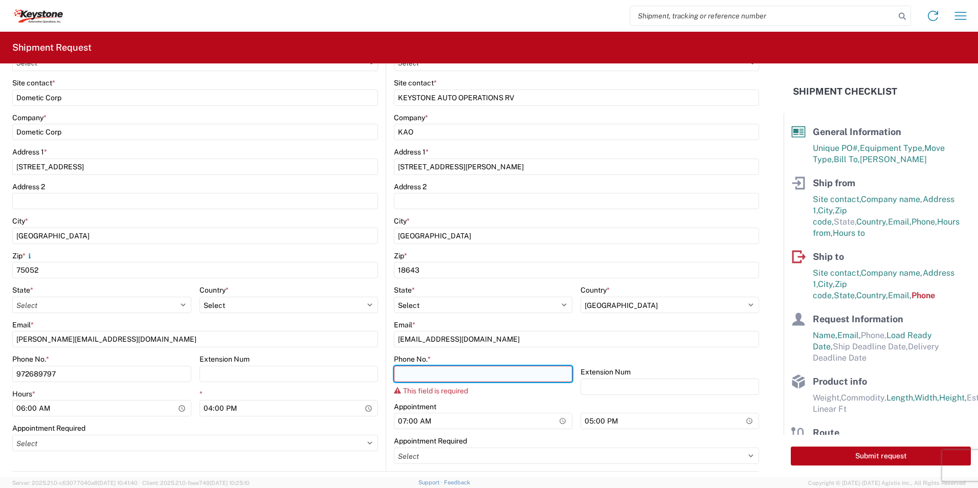
click at [426, 378] on input "Phone No. *" at bounding box center [483, 374] width 178 height 16
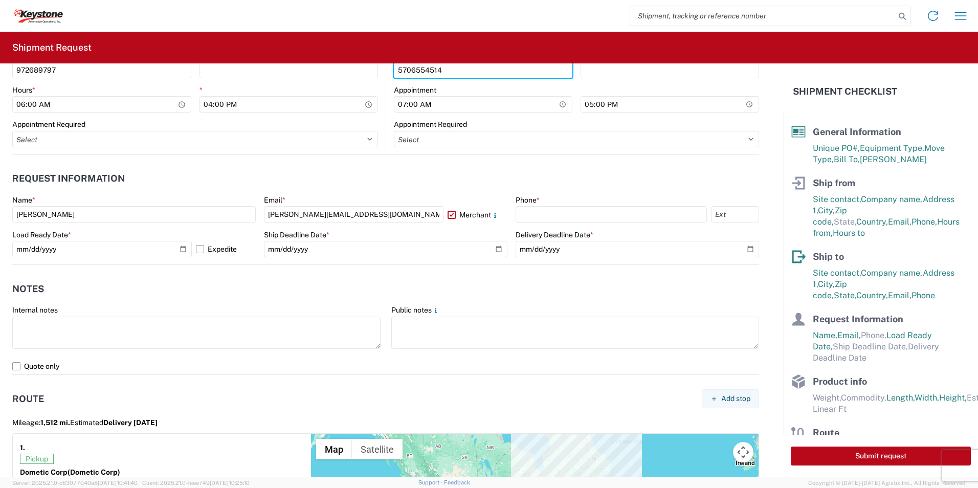
scroll to position [511, 0]
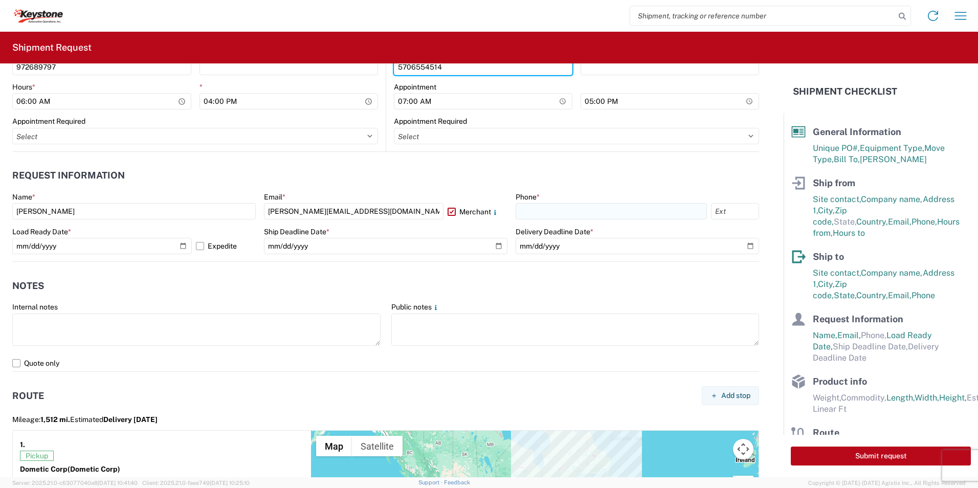
type input "5706554514"
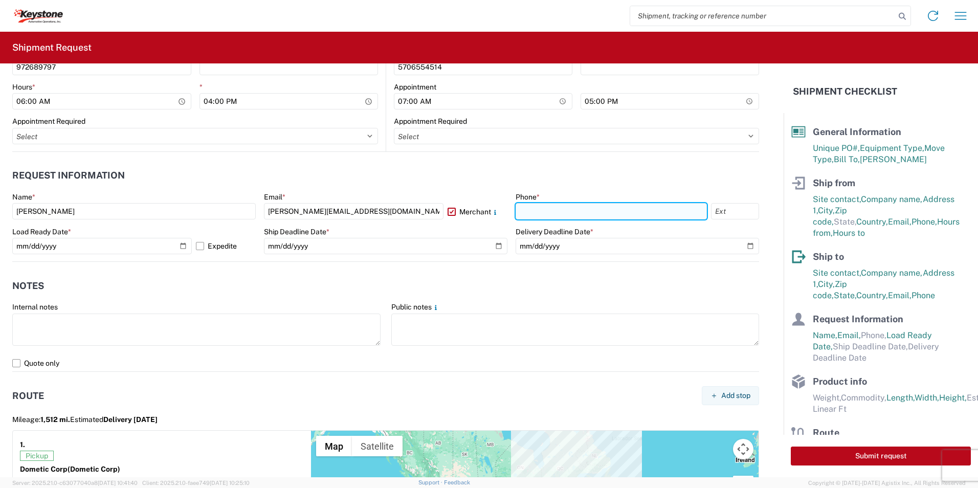
click at [558, 210] on input "text" at bounding box center [610, 211] width 191 height 16
click at [626, 207] on input "9726819797" at bounding box center [610, 211] width 191 height 16
type input "9726819797"
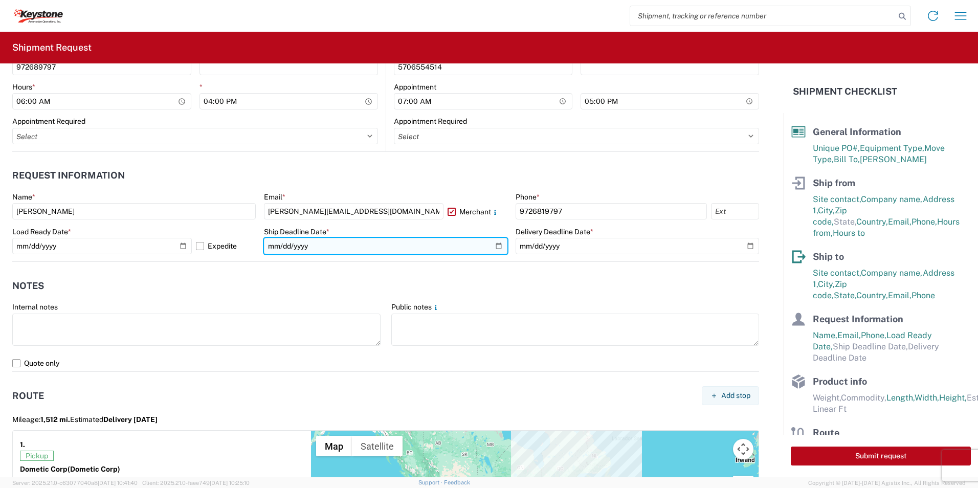
click at [490, 247] on input "date" at bounding box center [385, 246] width 243 height 16
type input "[DATE]"
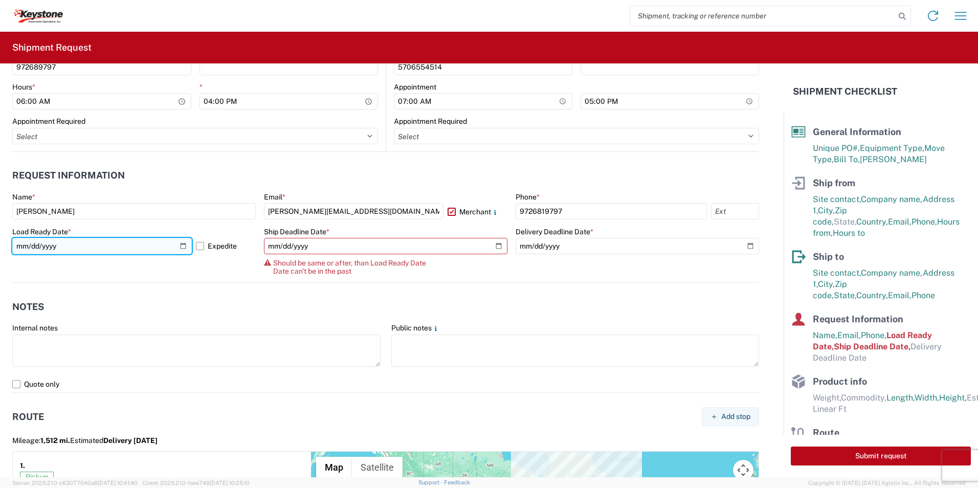
click at [185, 244] on input "[DATE]" at bounding box center [102, 246] width 180 height 16
type input "[DATE]"
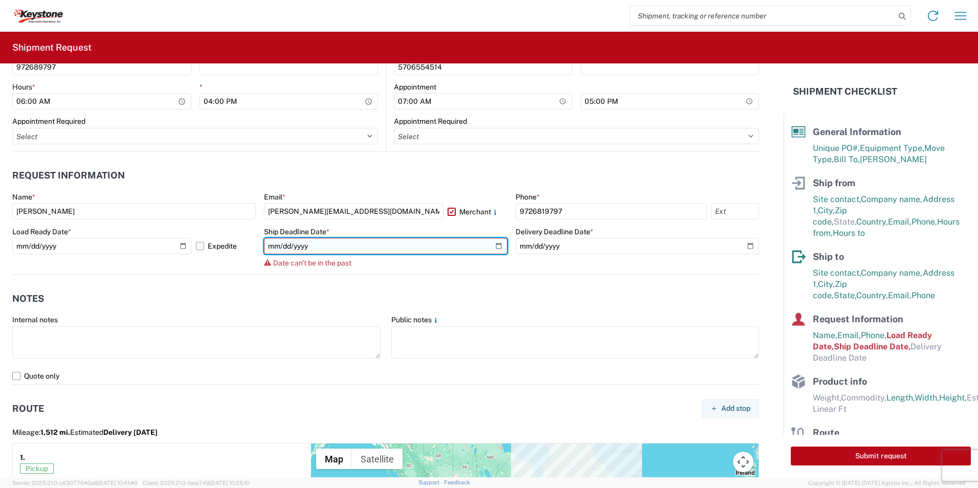
click at [492, 248] on input "[DATE]" at bounding box center [385, 246] width 243 height 16
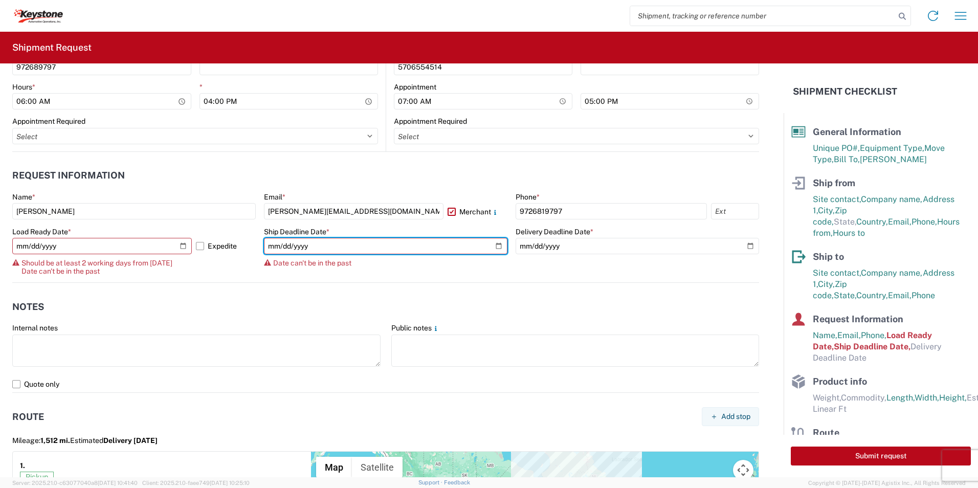
type input "[DATE]"
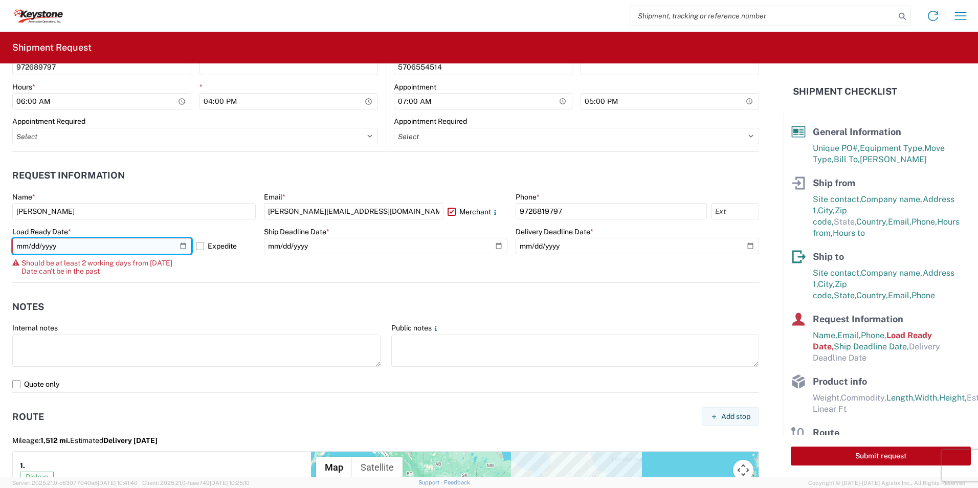
click at [186, 246] on input "[DATE]" at bounding box center [102, 246] width 180 height 16
click at [181, 246] on input "[DATE]" at bounding box center [102, 246] width 180 height 16
type input "[DATE]"
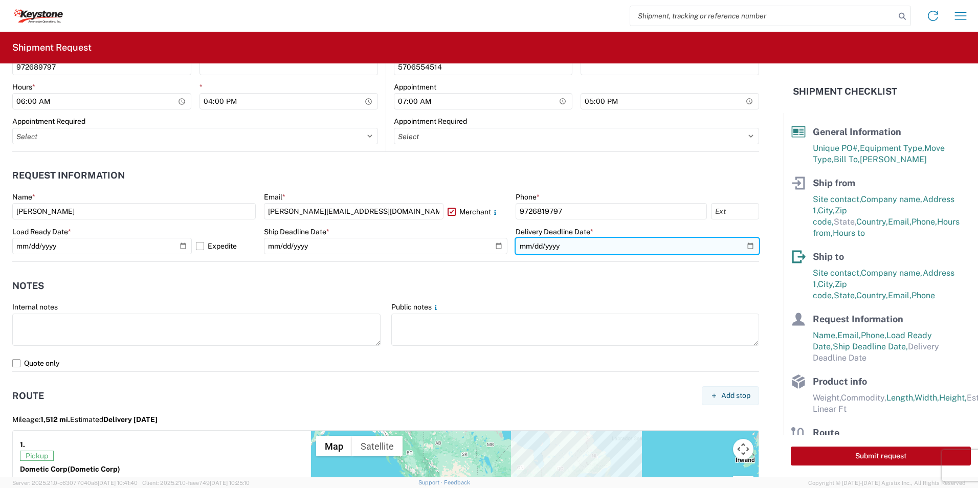
click at [744, 245] on input "date" at bounding box center [636, 246] width 243 height 16
type input "[DATE]"
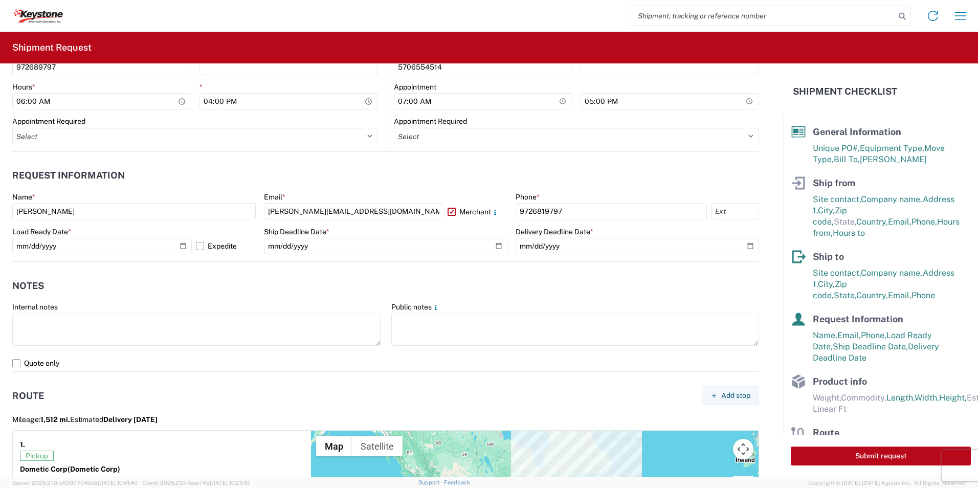
click at [447, 277] on header "Notes" at bounding box center [385, 285] width 747 height 23
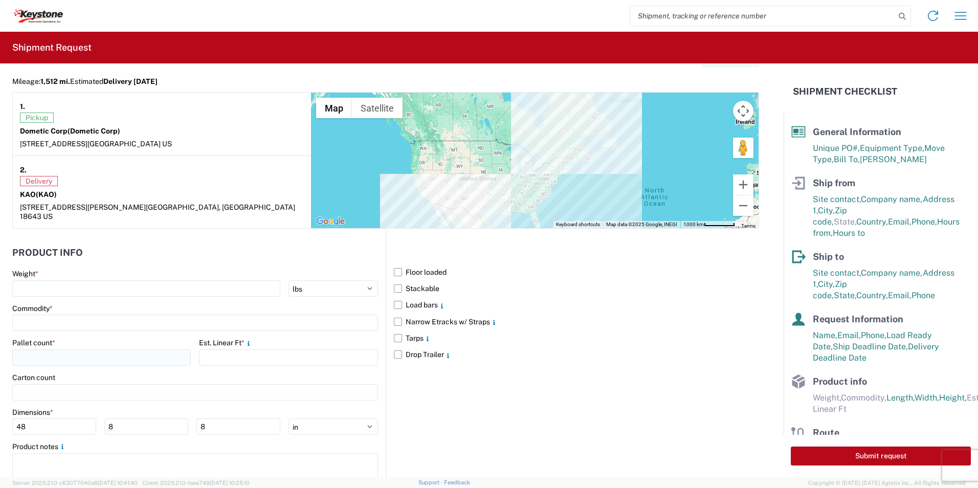
scroll to position [874, 0]
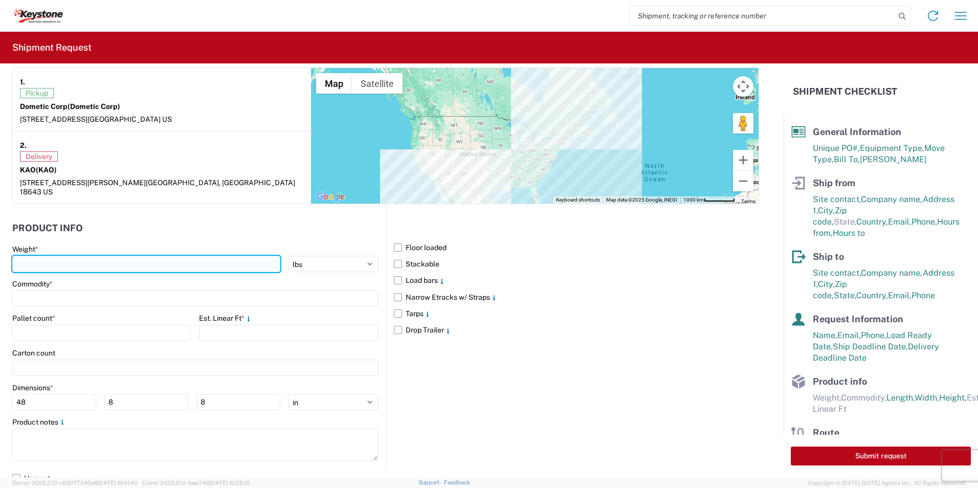
click at [102, 257] on input "number" at bounding box center [146, 264] width 268 height 16
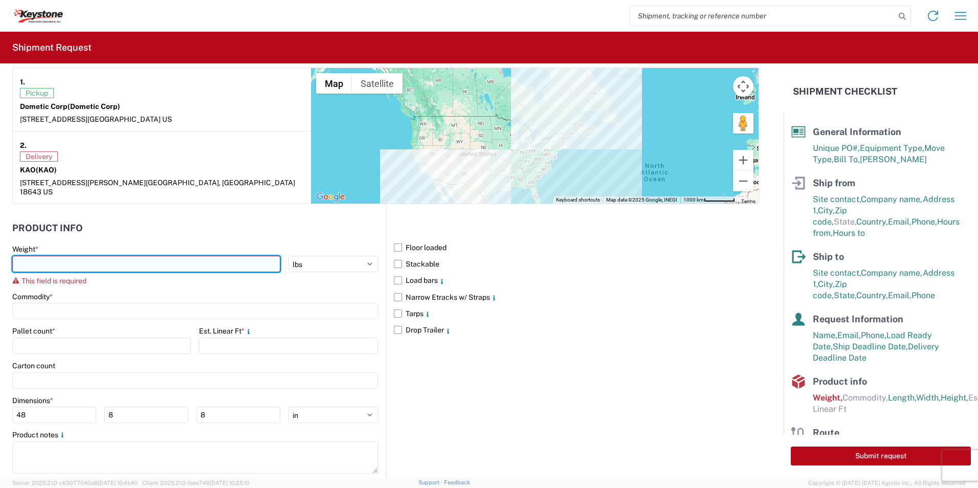
click at [54, 256] on input "number" at bounding box center [146, 264] width 268 height 16
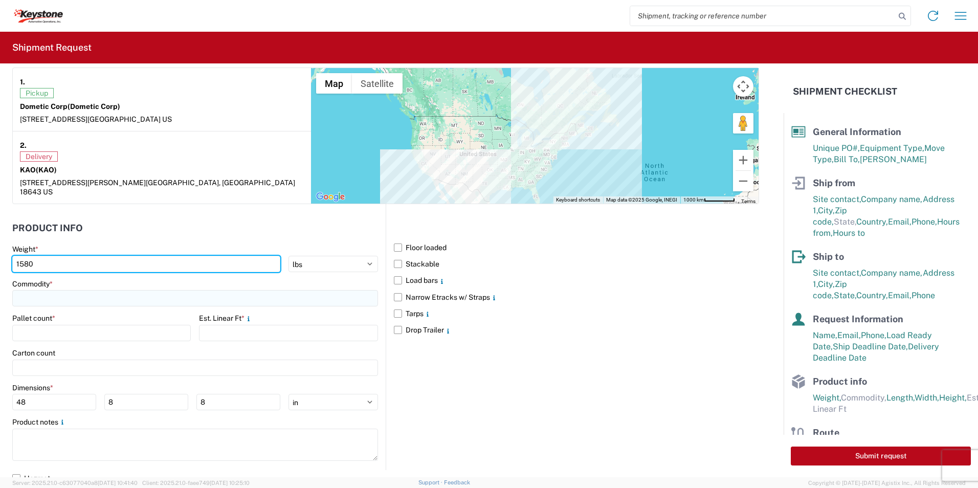
type input "1580"
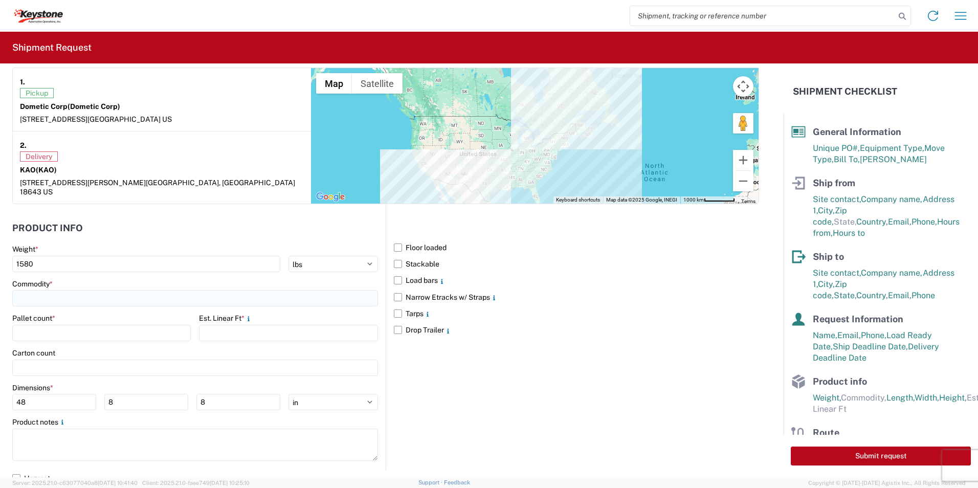
click at [101, 290] on input at bounding box center [195, 298] width 366 height 16
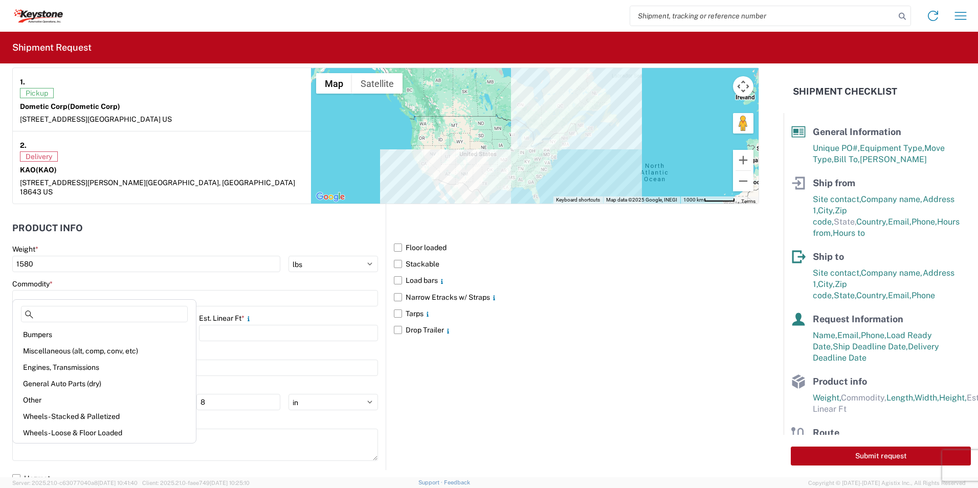
click at [48, 402] on div "Other" at bounding box center [104, 400] width 179 height 16
type input "Other"
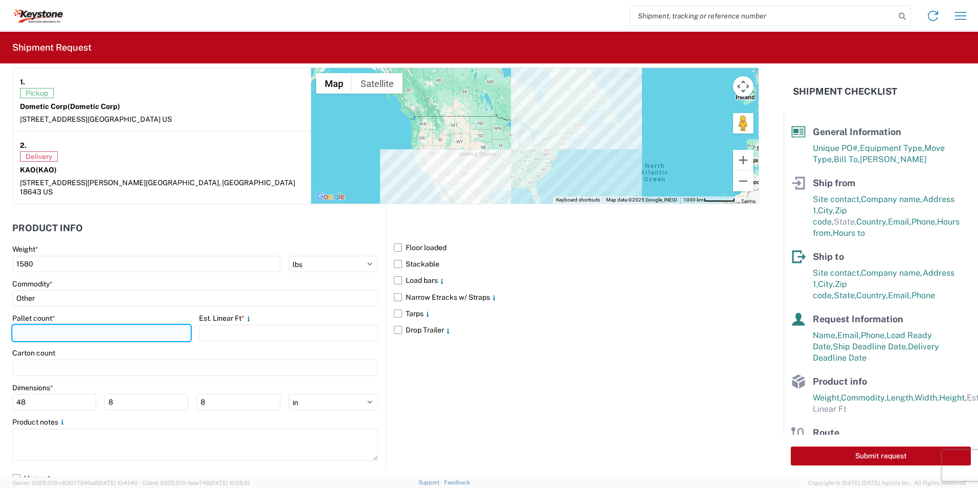
click at [86, 325] on input "number" at bounding box center [101, 333] width 178 height 16
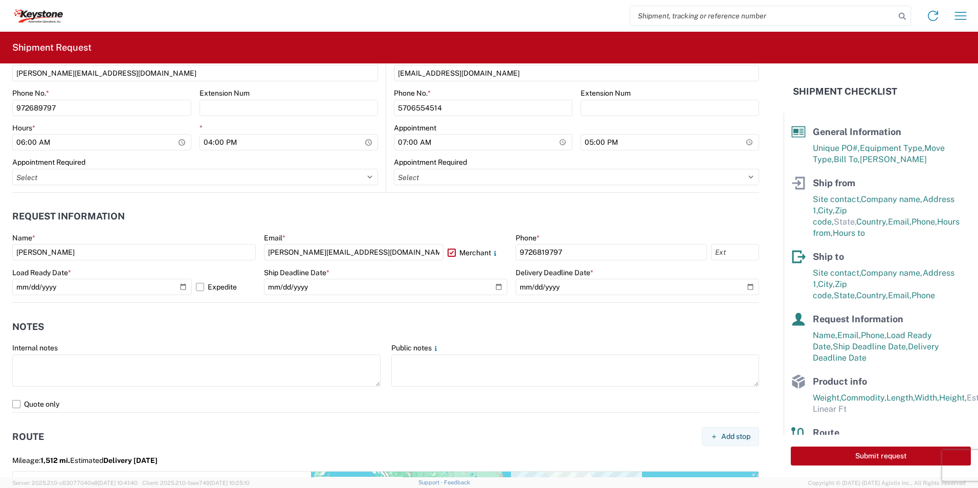
scroll to position [618, 0]
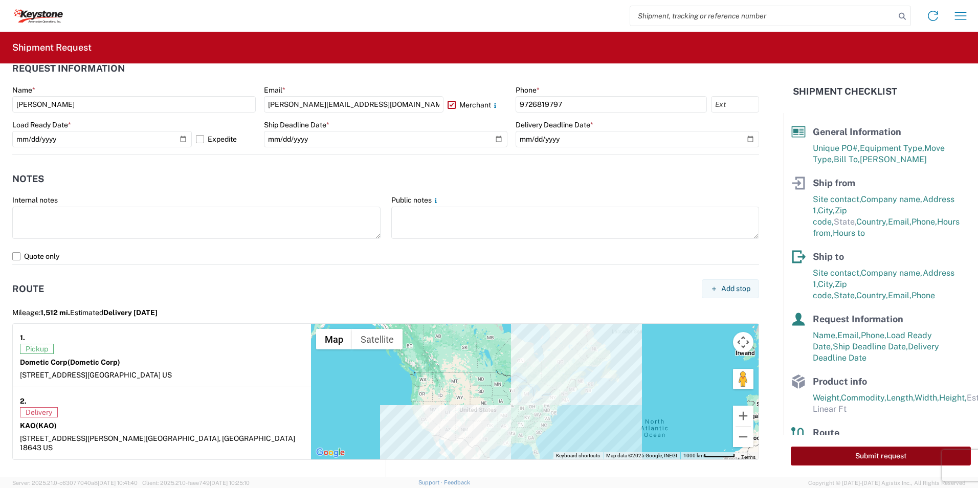
type input "8"
click at [867, 451] on button "Submit request" at bounding box center [881, 455] width 180 height 19
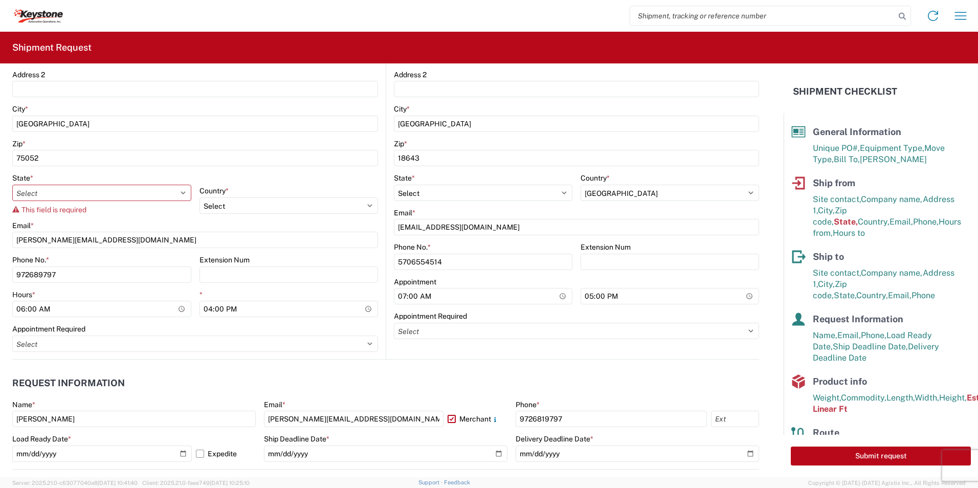
scroll to position [171, 0]
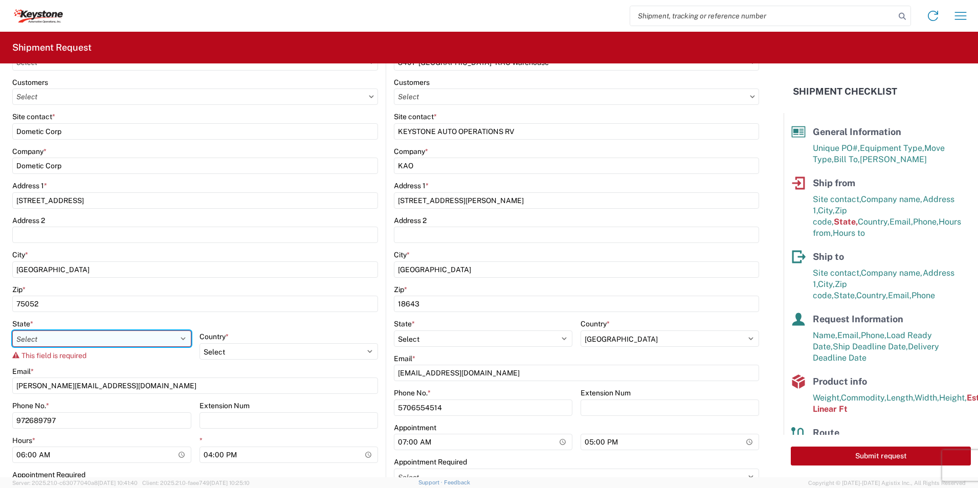
drag, startPoint x: 78, startPoint y: 338, endPoint x: 79, endPoint y: 344, distance: 6.2
click at [78, 338] on select "Select [US_STATE] [US_STATE] [US_STATE] [US_STATE] Armed Forces Americas Armed …" at bounding box center [101, 338] width 179 height 16
select select "[GEOGRAPHIC_DATA]"
click at [12, 330] on select "Select [US_STATE] [US_STATE] [US_STATE] [US_STATE] Armed Forces Americas Armed …" at bounding box center [101, 338] width 179 height 16
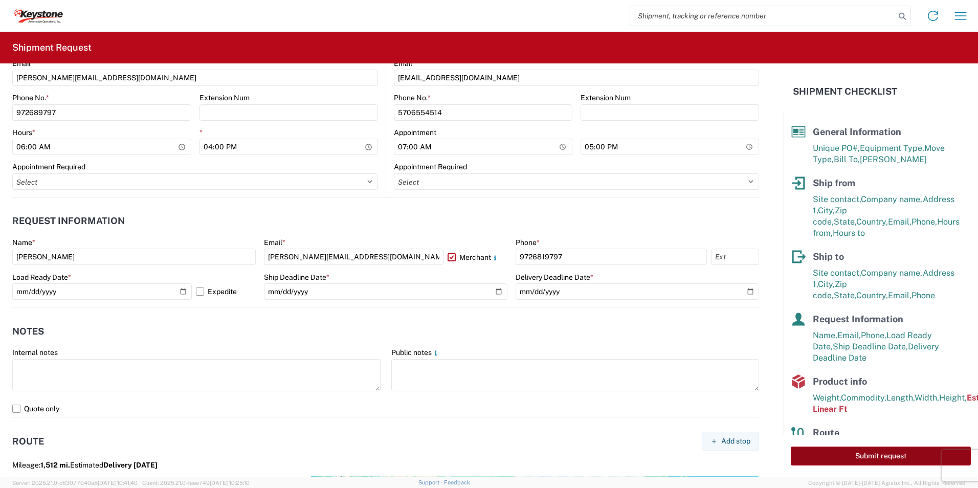
scroll to position [478, 0]
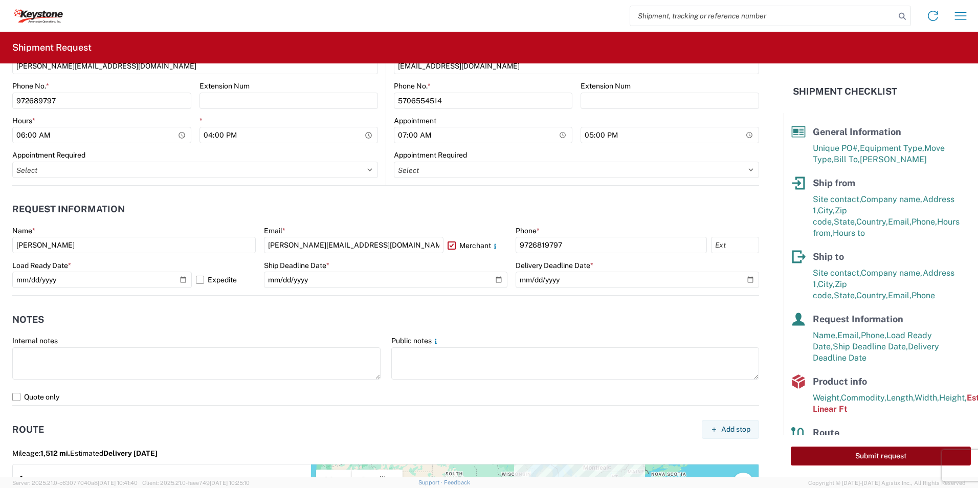
click at [892, 452] on button "Submit request" at bounding box center [881, 455] width 180 height 19
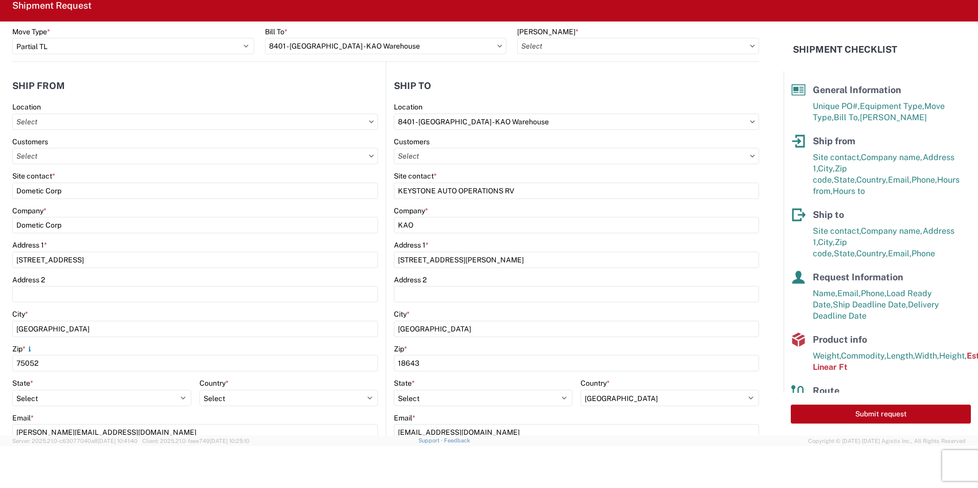
scroll to position [51, 0]
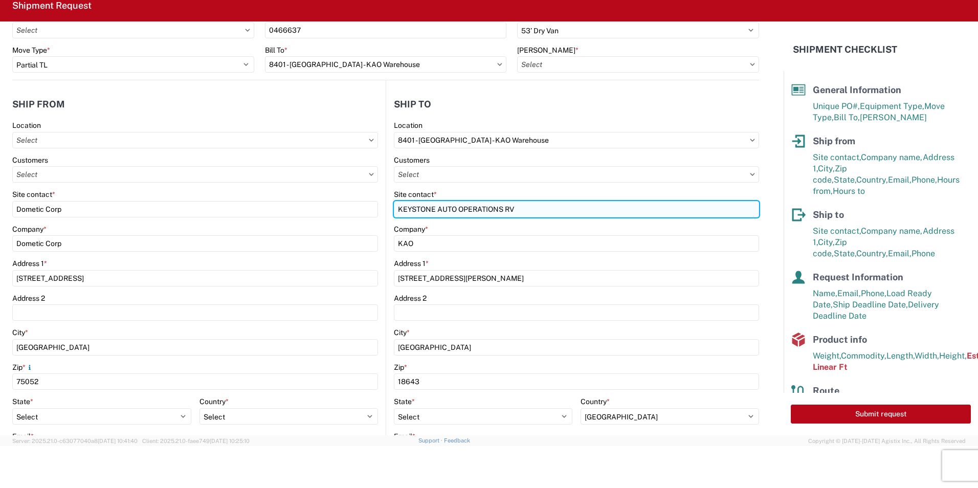
click at [537, 211] on input "KEYSTONE AUTO OPERATIONS RV" at bounding box center [576, 209] width 365 height 16
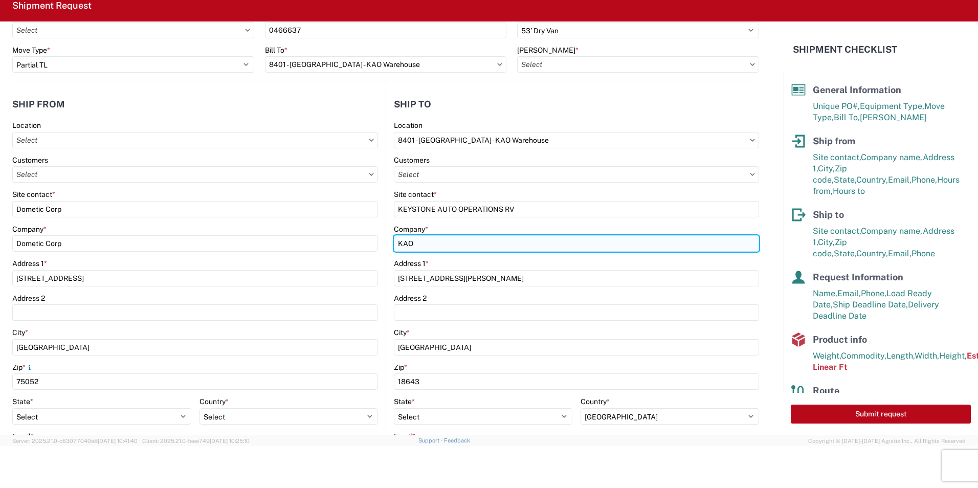
click at [420, 244] on input "KAO" at bounding box center [576, 243] width 365 height 16
drag, startPoint x: 424, startPoint y: 243, endPoint x: 381, endPoint y: 240, distance: 43.5
click at [381, 240] on div "Ship from Location Customers Site contact * Dometic Corp Company * Dometic Corp…" at bounding box center [385, 325] width 747 height 490
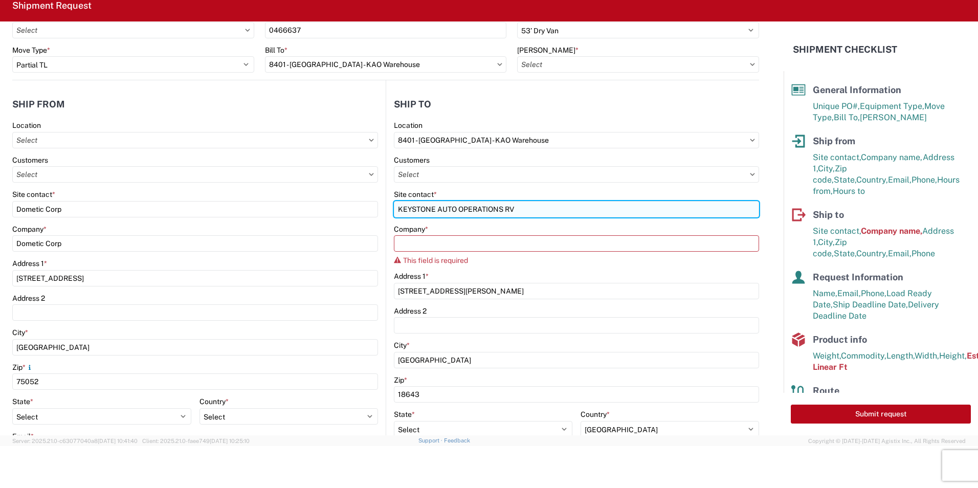
drag, startPoint x: 508, startPoint y: 208, endPoint x: 402, endPoint y: 205, distance: 105.9
click at [363, 208] on div "Ship from Location Customers Site contact * Dometic Corp Company * Dometic Corp…" at bounding box center [385, 331] width 747 height 503
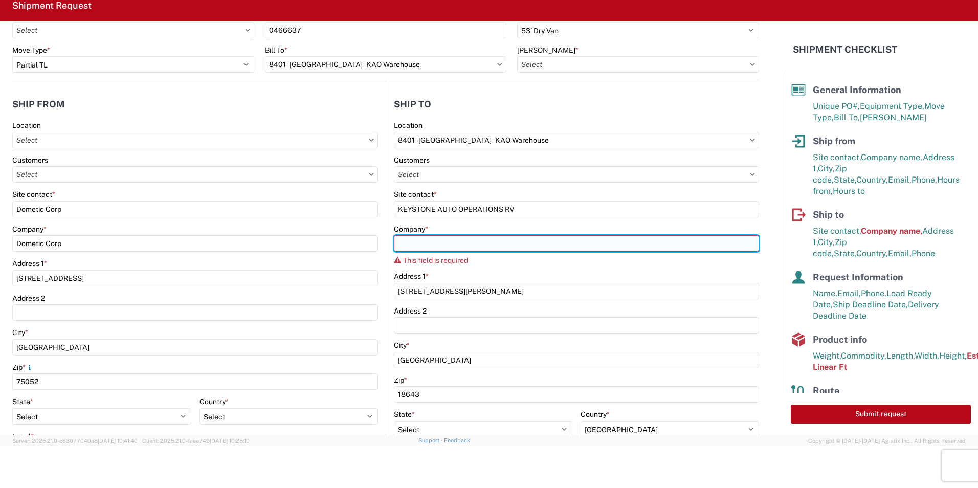
click at [412, 238] on input "Company *" at bounding box center [576, 243] width 365 height 16
paste input "KEYSTONE AUTO OPERATIONS RV"
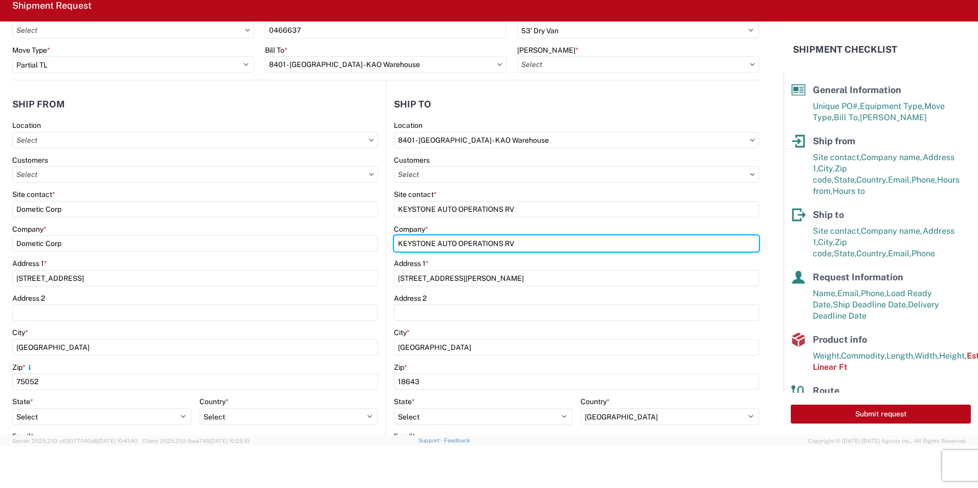
type input "KEYSTONE AUTO OPERATIONS RV"
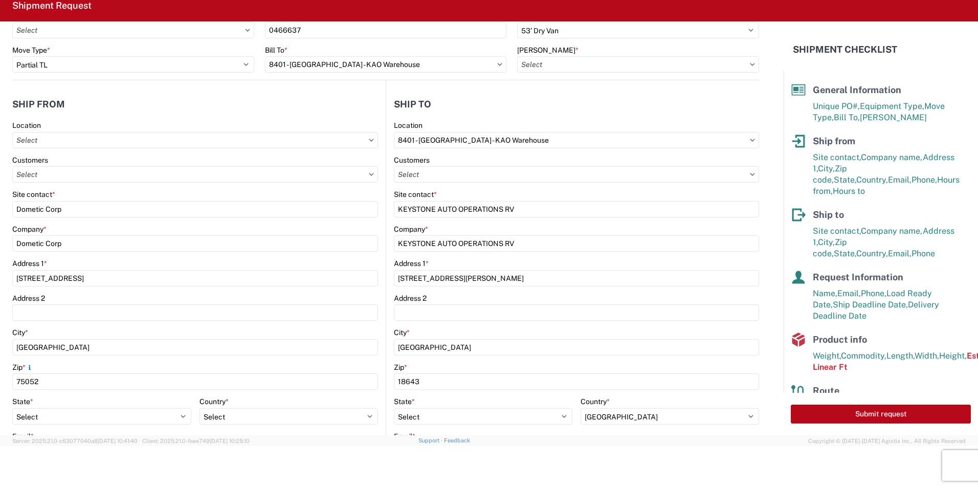
click at [317, 256] on agx-form-control-wrapper-v2 "Company * Dometic Corp" at bounding box center [195, 242] width 366 height 35
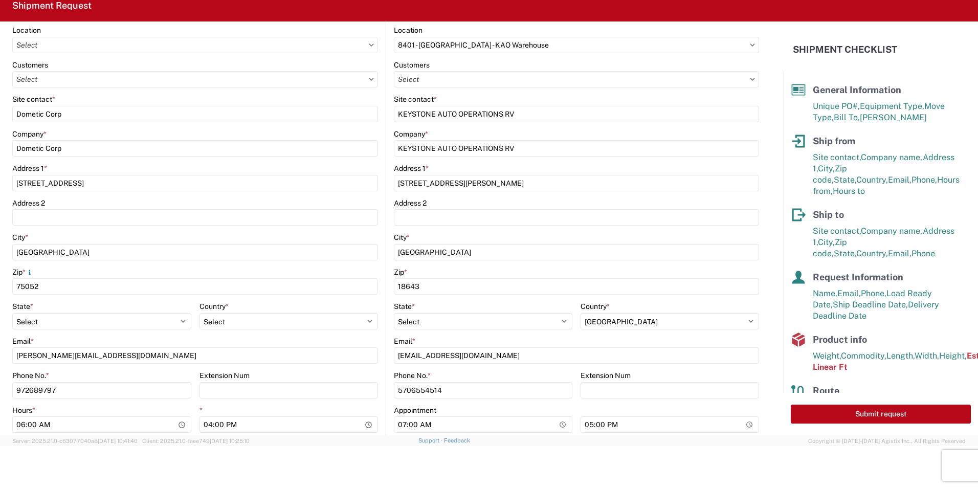
scroll to position [256, 0]
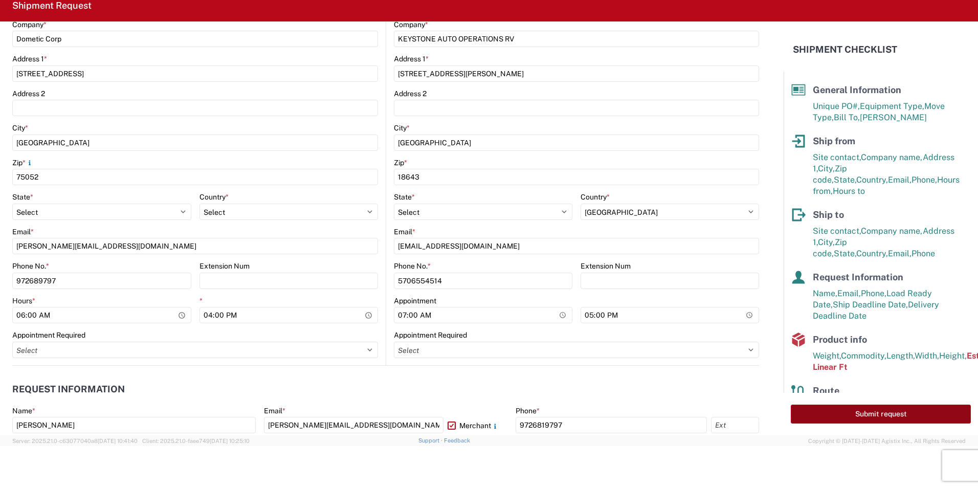
click at [907, 412] on button "Submit request" at bounding box center [881, 414] width 180 height 19
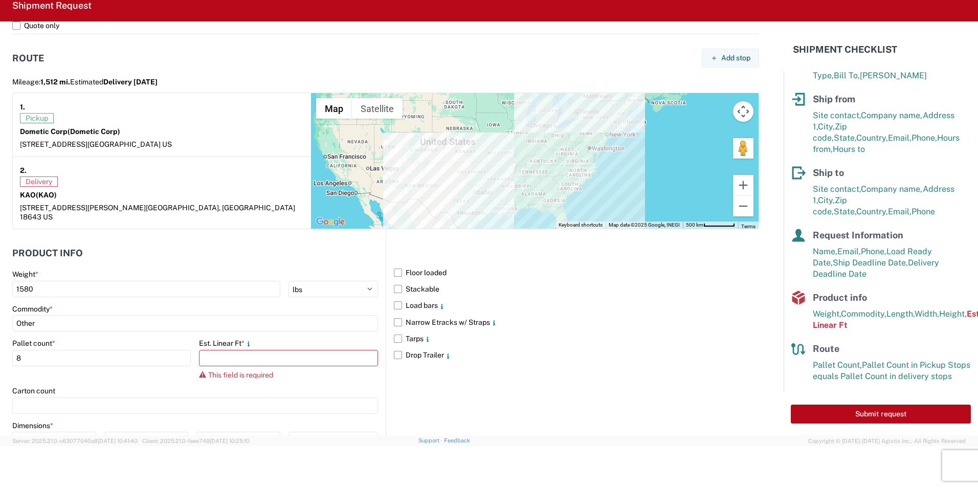
scroll to position [887, 0]
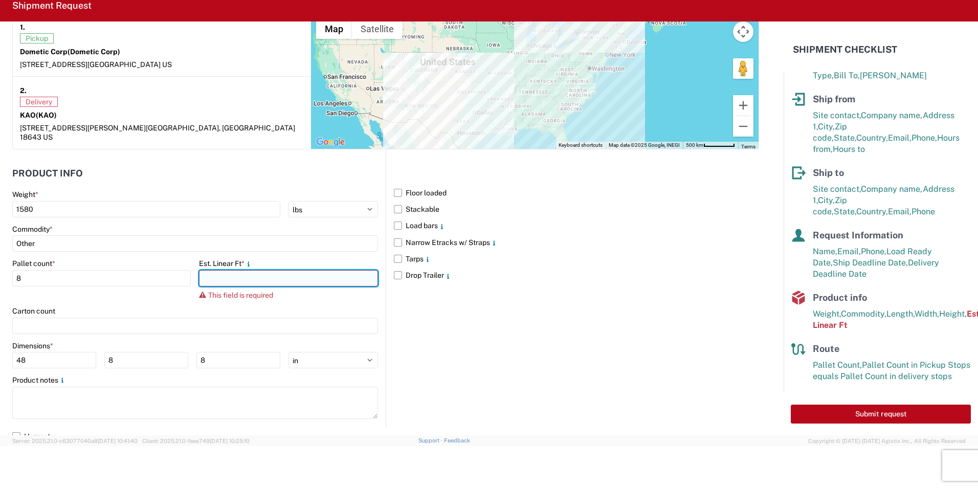
click at [246, 272] on input "number" at bounding box center [288, 278] width 178 height 16
click at [294, 275] on input "number" at bounding box center [288, 278] width 178 height 16
click at [341, 294] on agx-form-control-wrapper-v2 "Est. Linear Ft * This field is required" at bounding box center [288, 283] width 178 height 48
click at [253, 270] on input "number" at bounding box center [288, 278] width 178 height 16
click at [36, 288] on agx-form-control-wrapper-v2 "Pallet count * 8" at bounding box center [101, 283] width 178 height 48
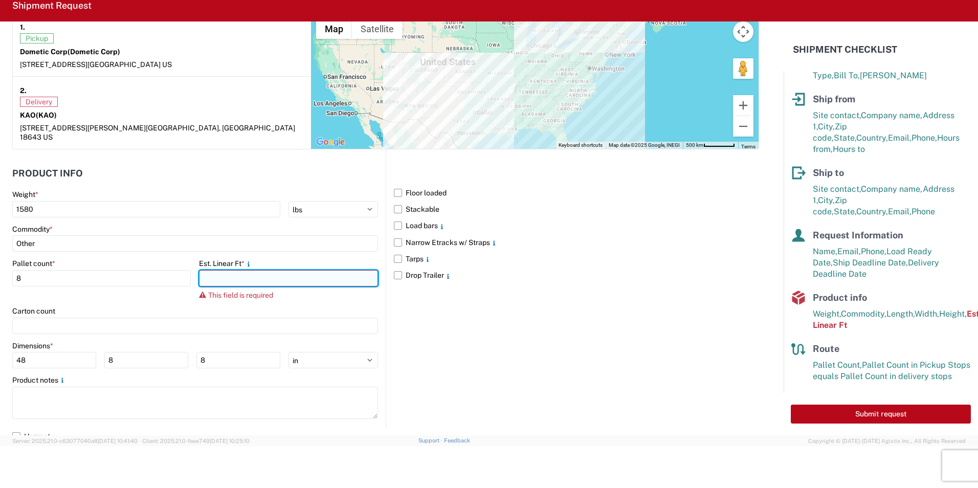
click at [268, 271] on input "number" at bounding box center [288, 278] width 178 height 16
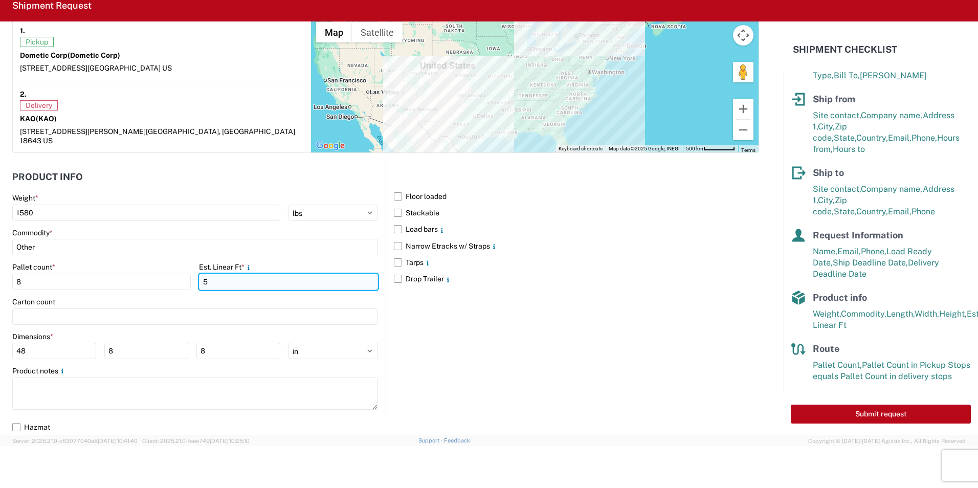
scroll to position [874, 0]
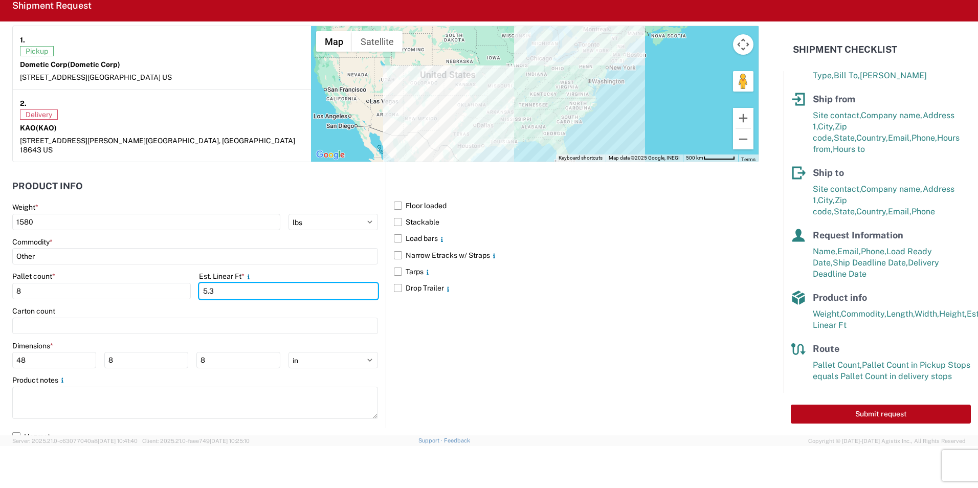
type input "5.3"
click at [315, 293] on agx-form-control-wrapper-v2 "Est. Linear Ft * 5.3" at bounding box center [288, 289] width 178 height 35
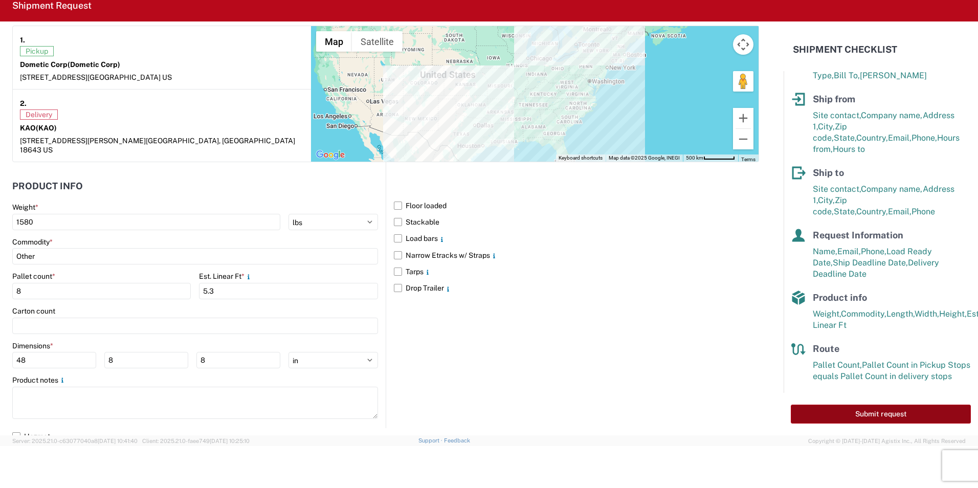
click at [882, 412] on button "Submit request" at bounding box center [881, 414] width 180 height 19
